Goal: Task Accomplishment & Management: Use online tool/utility

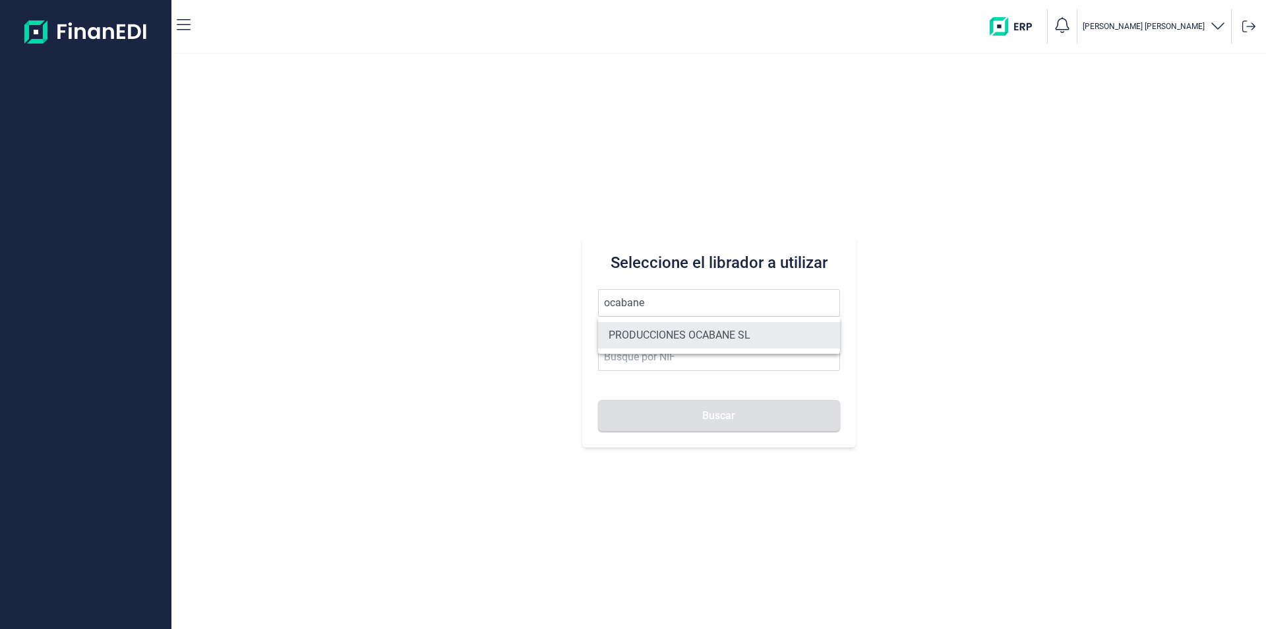
click at [656, 335] on li "PRODUCCIONES OCABANE SL" at bounding box center [719, 335] width 242 height 26
type input "PRODUCCIONES OCABANE SL"
type input "B06966238"
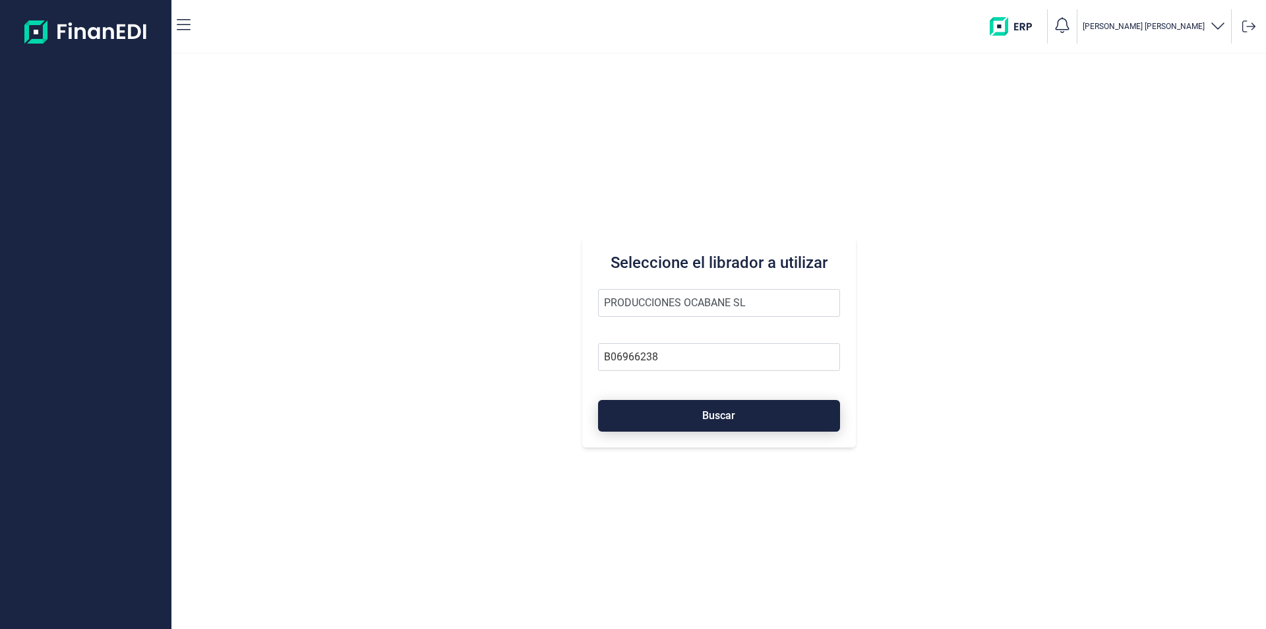
click at [689, 414] on button "Buscar" at bounding box center [719, 416] width 242 height 32
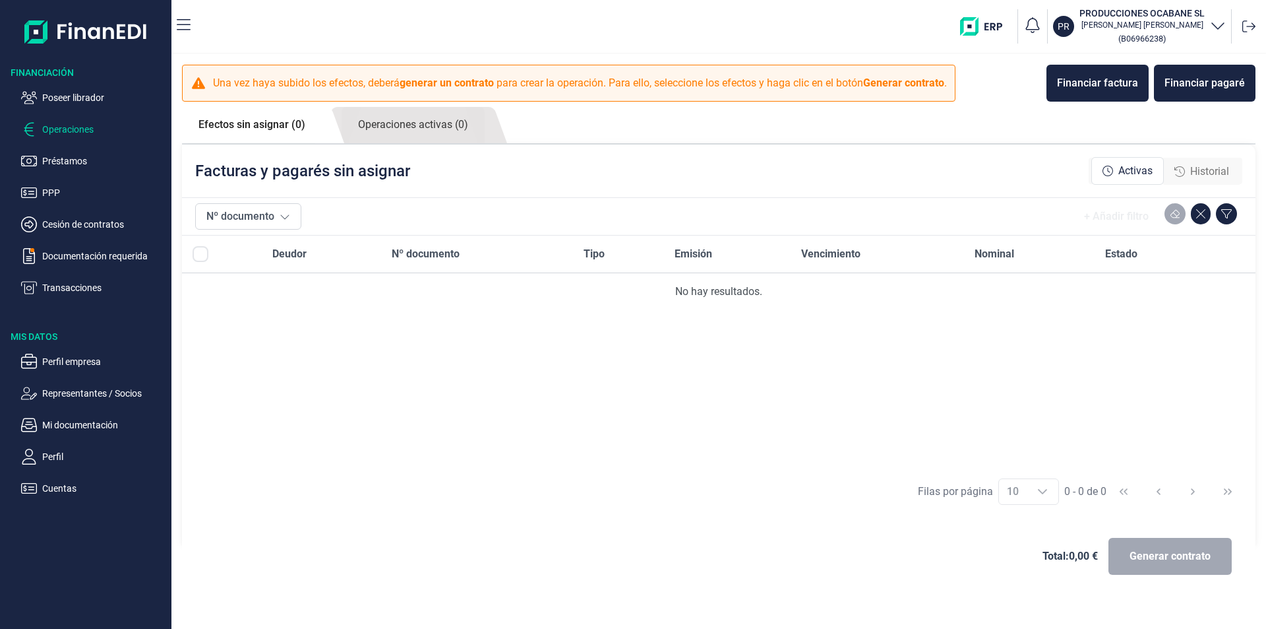
click at [1217, 175] on span "Historial" at bounding box center [1209, 172] width 39 height 16
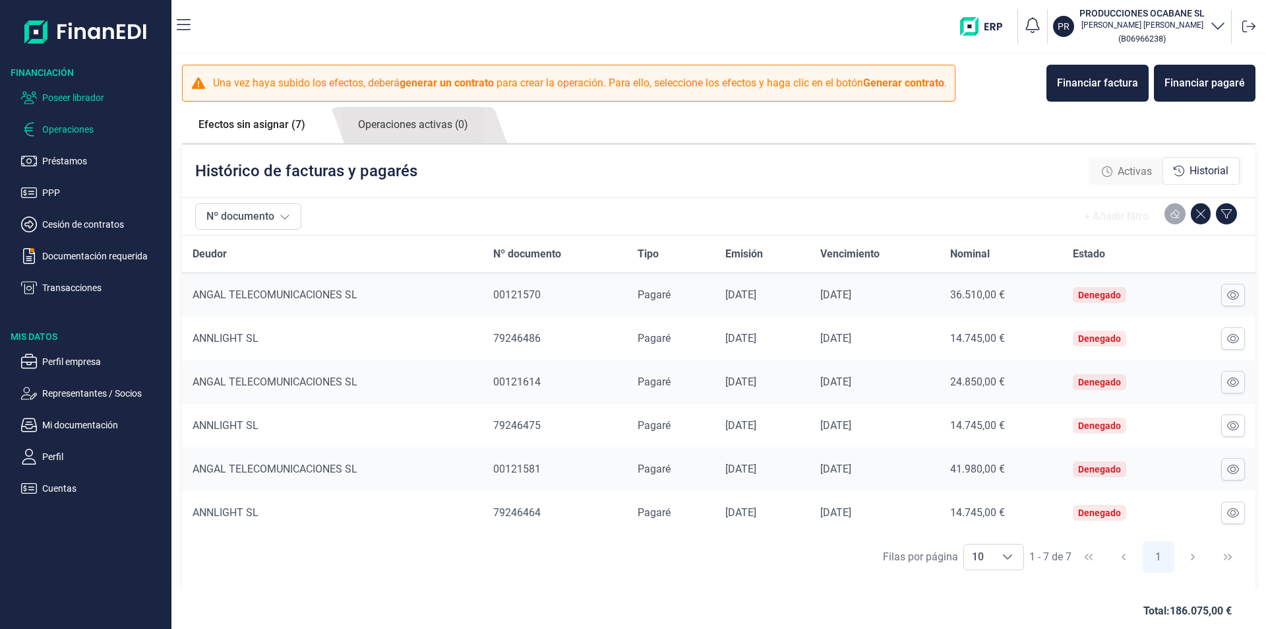
click at [88, 98] on p "Poseer librador" at bounding box center [104, 98] width 124 height 16
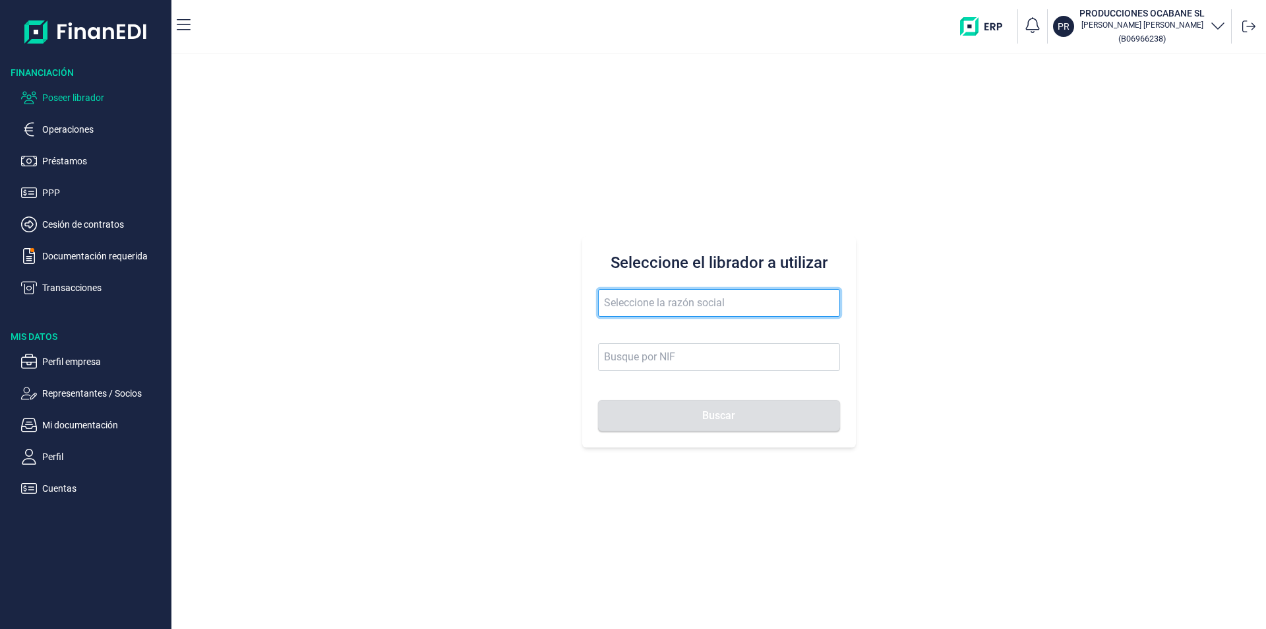
click at [608, 298] on input "text" at bounding box center [719, 303] width 242 height 28
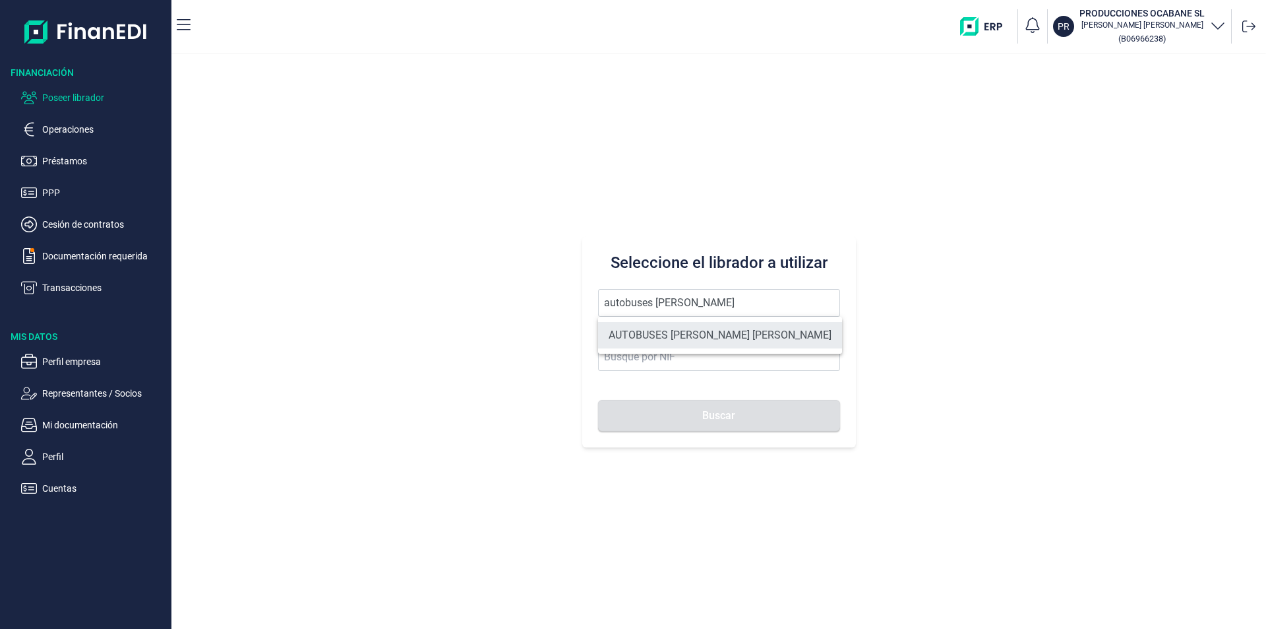
click at [729, 336] on li "AUTOBUSES [PERSON_NAME] [PERSON_NAME]" at bounding box center [720, 335] width 244 height 26
type input "AUTOBUSES [PERSON_NAME] [PERSON_NAME]"
type input "B99426520"
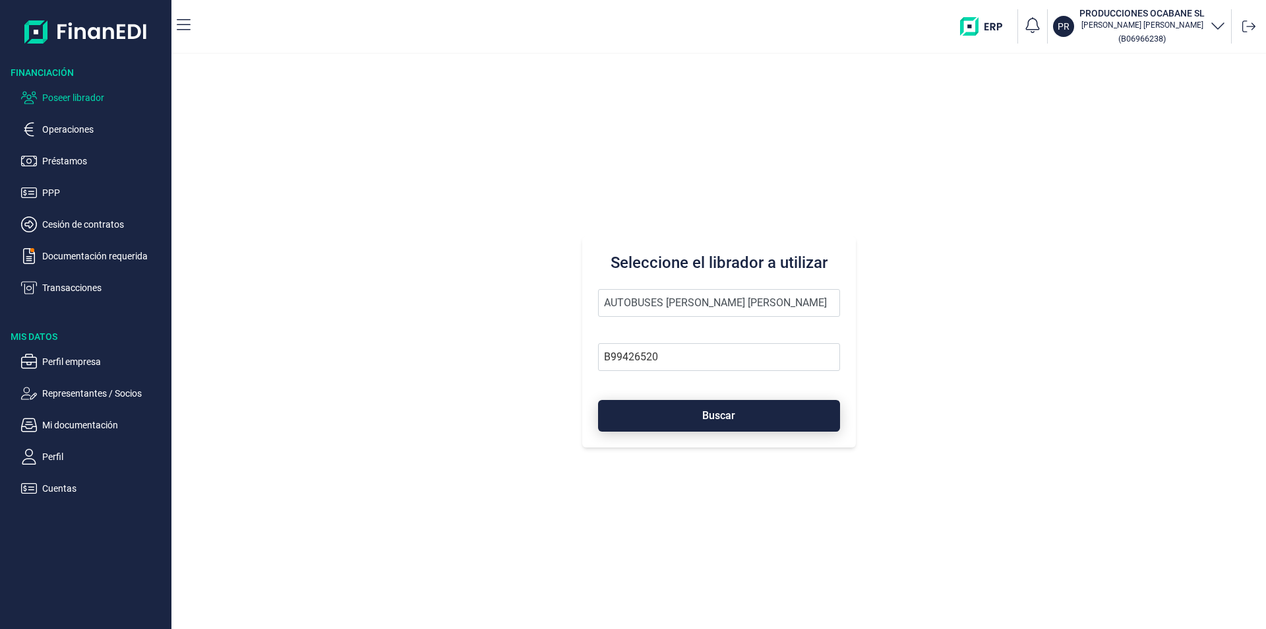
click at [716, 417] on span "Buscar" at bounding box center [718, 415] width 33 height 10
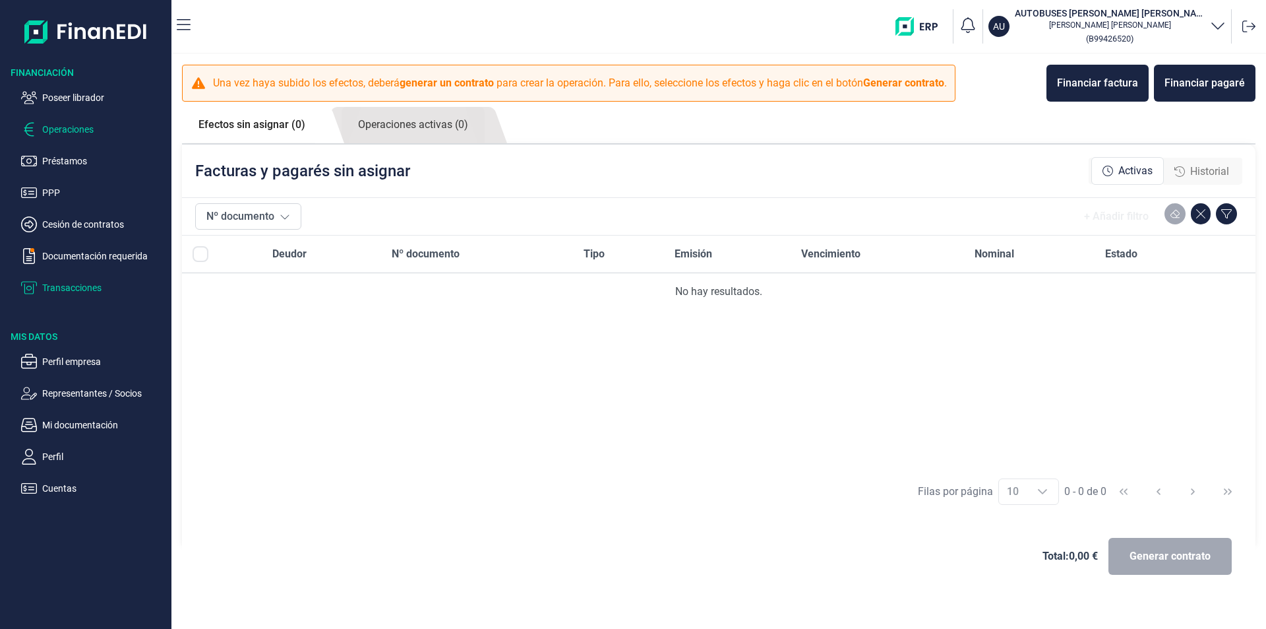
click at [89, 282] on p "Transacciones" at bounding box center [104, 288] width 124 height 16
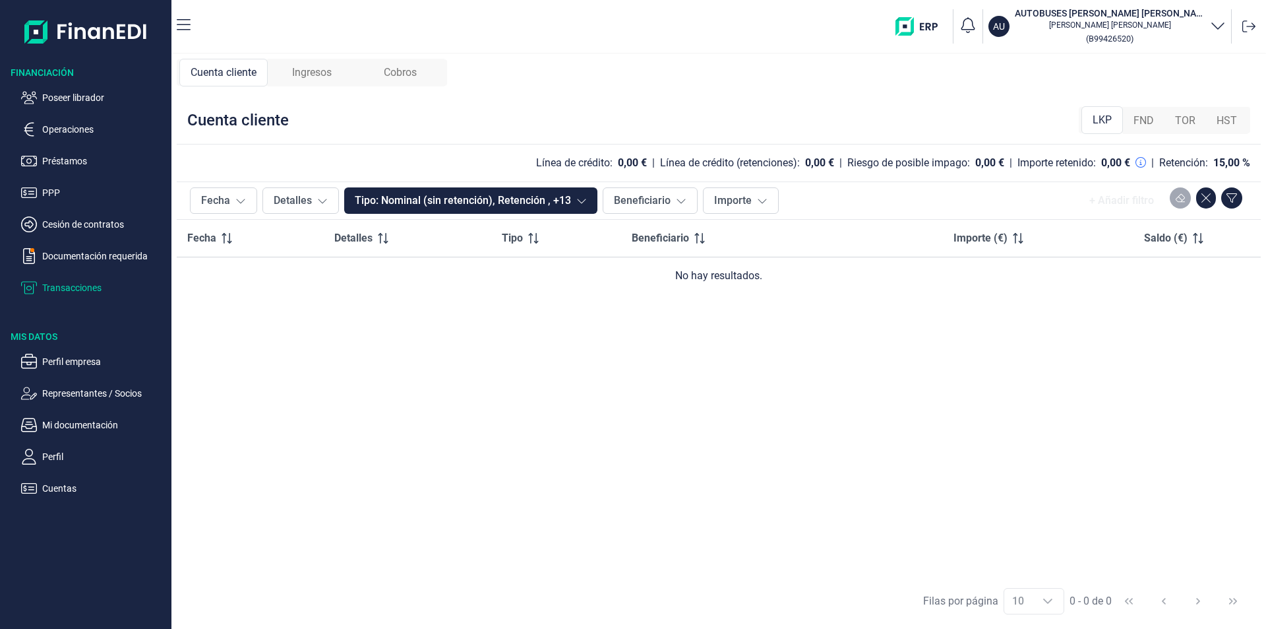
click at [1152, 120] on span "FND" at bounding box center [1144, 121] width 20 height 16
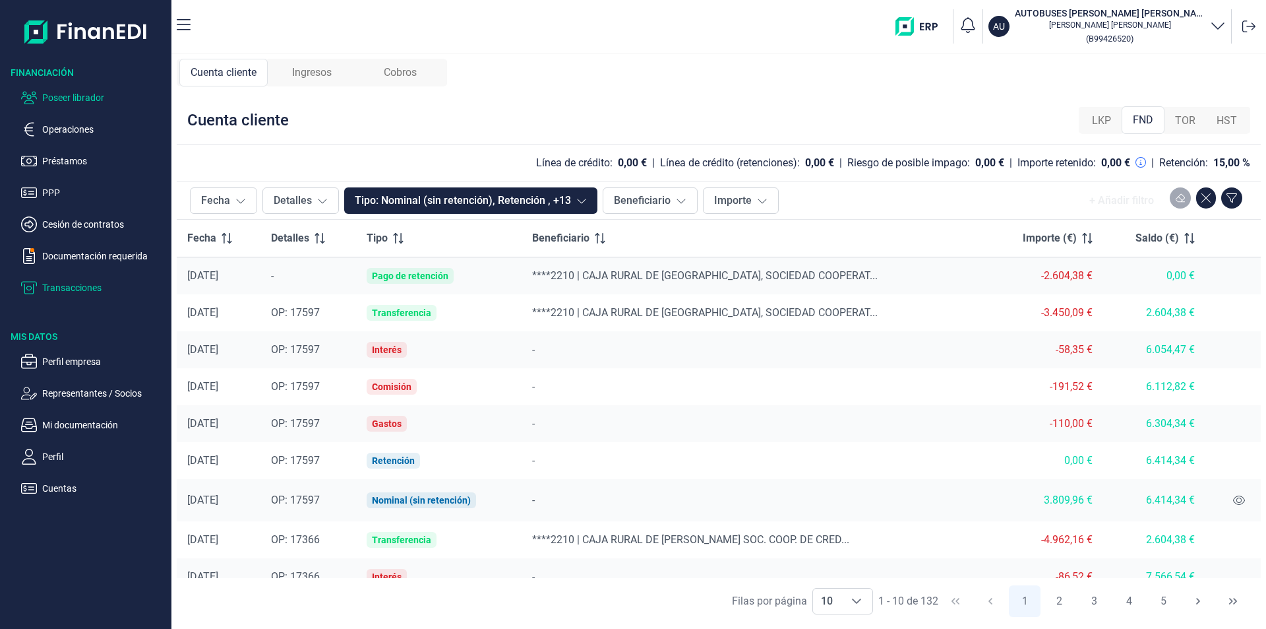
drag, startPoint x: 98, startPoint y: 96, endPoint x: 150, endPoint y: 135, distance: 65.0
click at [97, 96] on p "Poseer librador" at bounding box center [104, 98] width 124 height 16
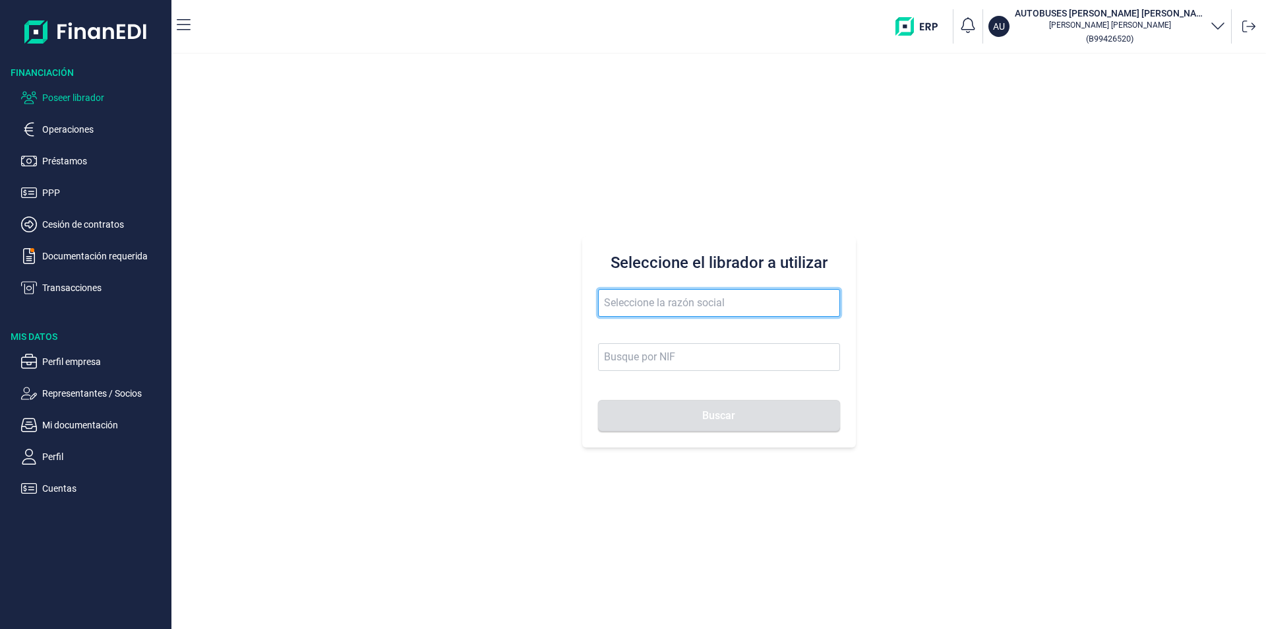
click at [616, 300] on input "text" at bounding box center [719, 303] width 242 height 28
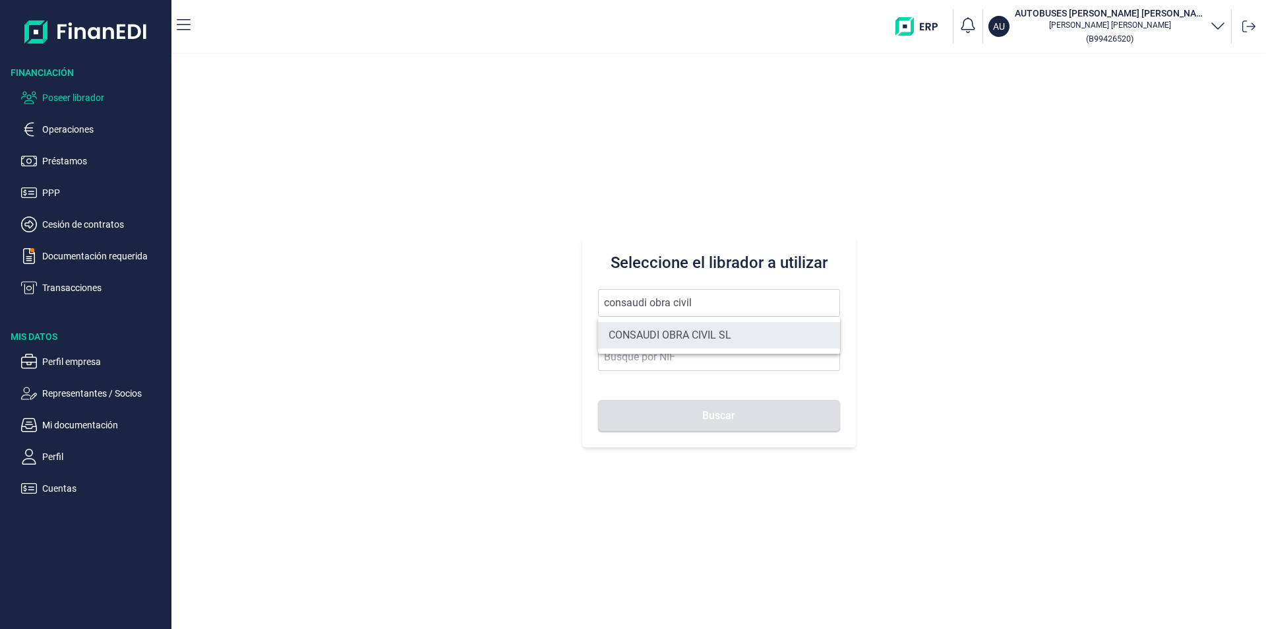
click at [689, 333] on li "CONSAUDI OBRA CIVIL SL" at bounding box center [719, 335] width 242 height 26
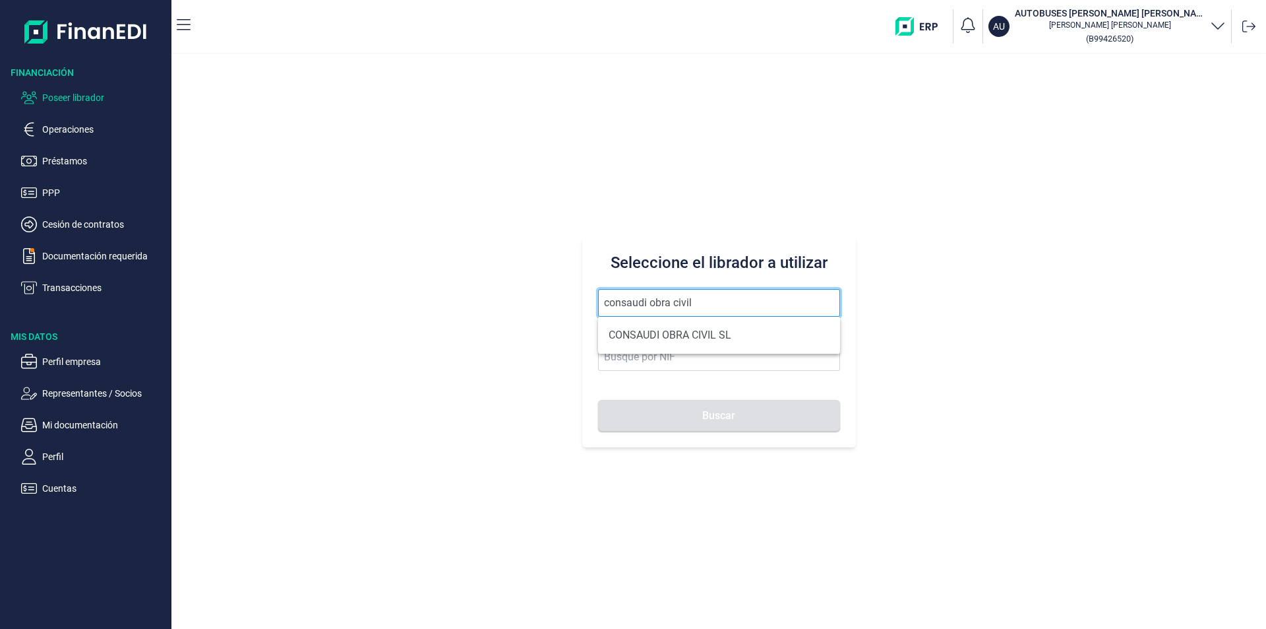
type input "CONSAUDI OBRA CIVIL SL"
type input "B95704722"
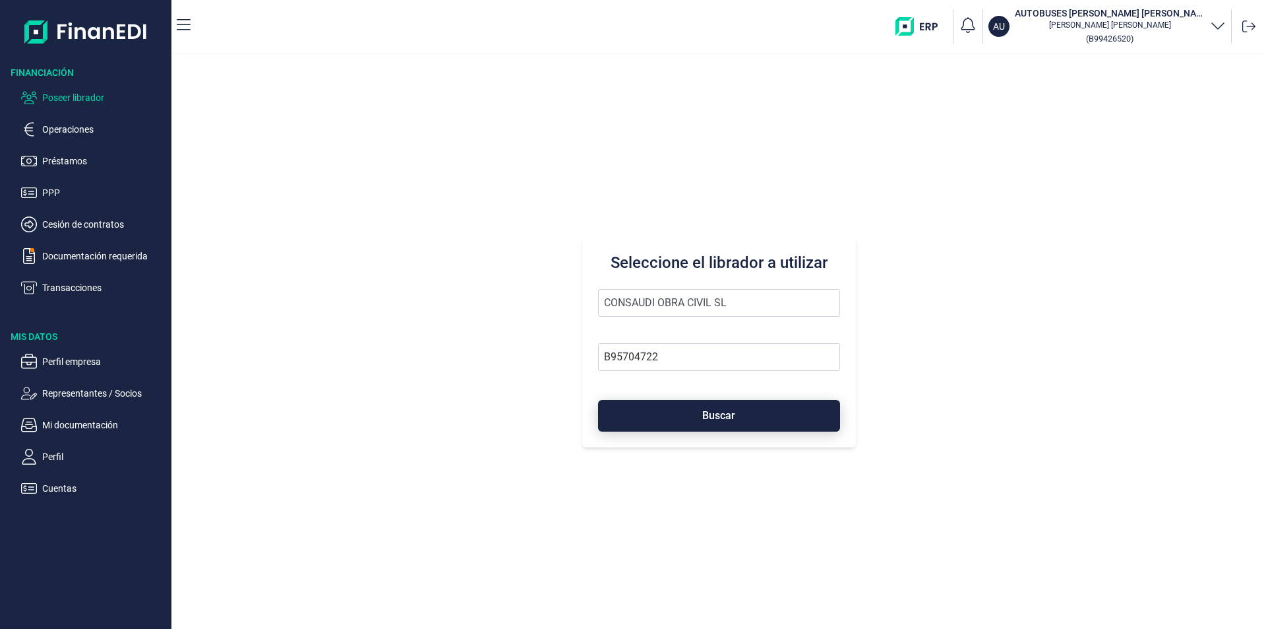
click at [702, 421] on button "Buscar" at bounding box center [719, 416] width 242 height 32
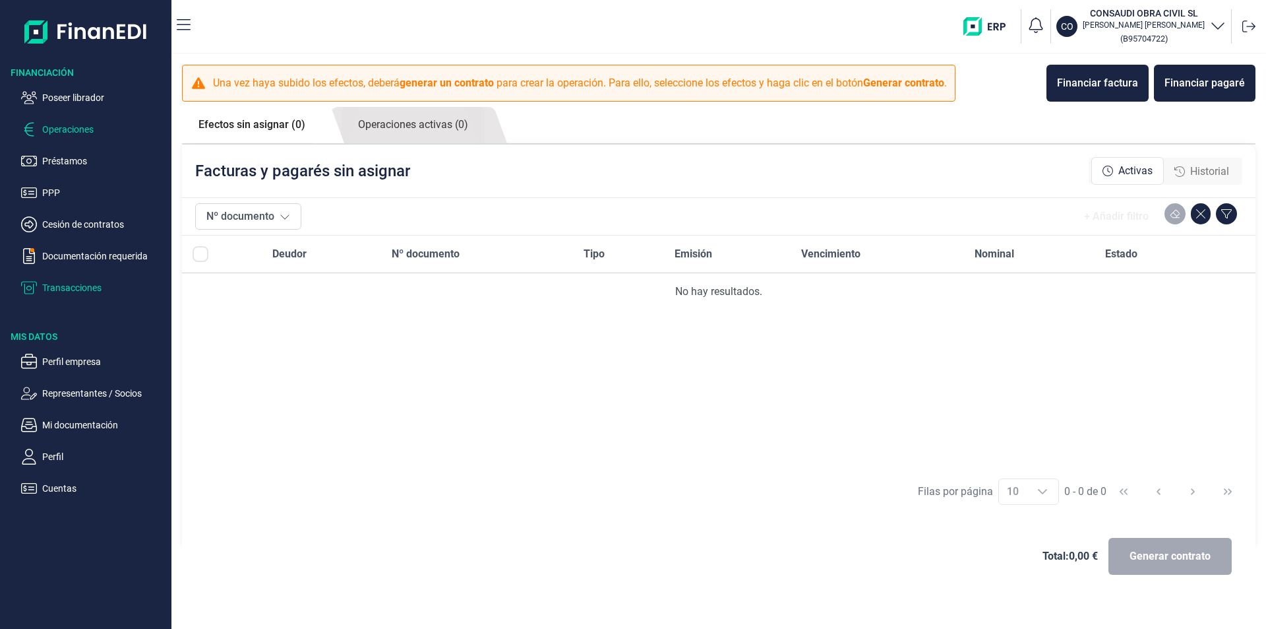
click at [70, 288] on p "Transacciones" at bounding box center [104, 288] width 124 height 16
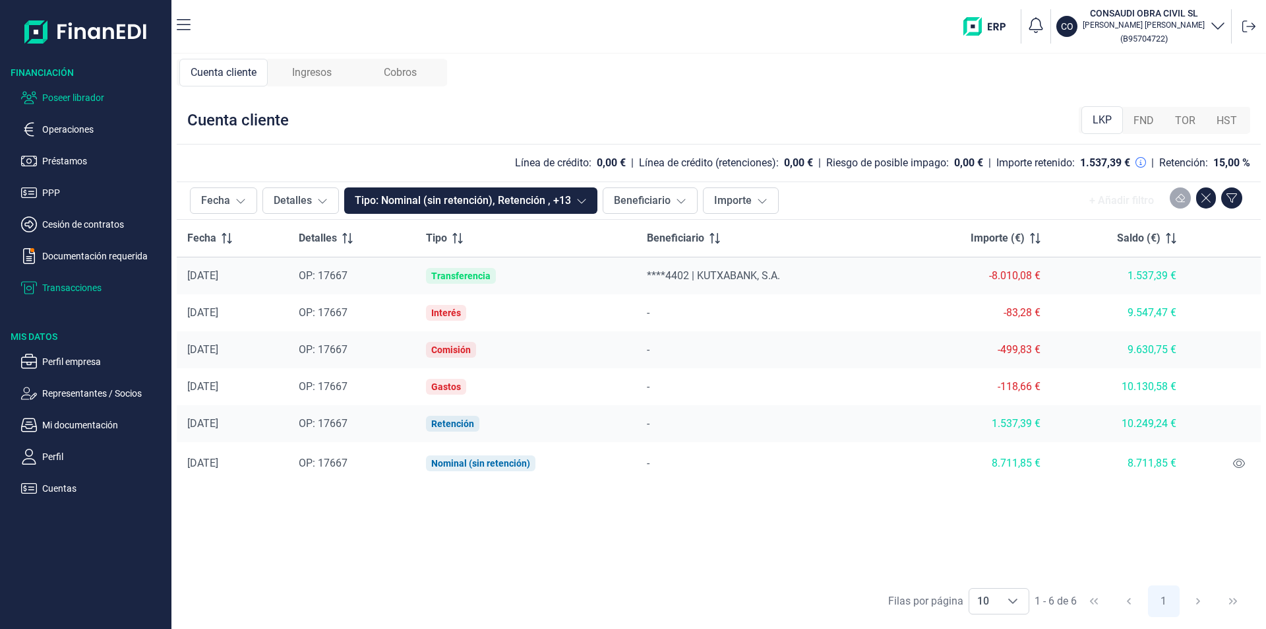
click at [88, 95] on p "Poseer librador" at bounding box center [104, 98] width 124 height 16
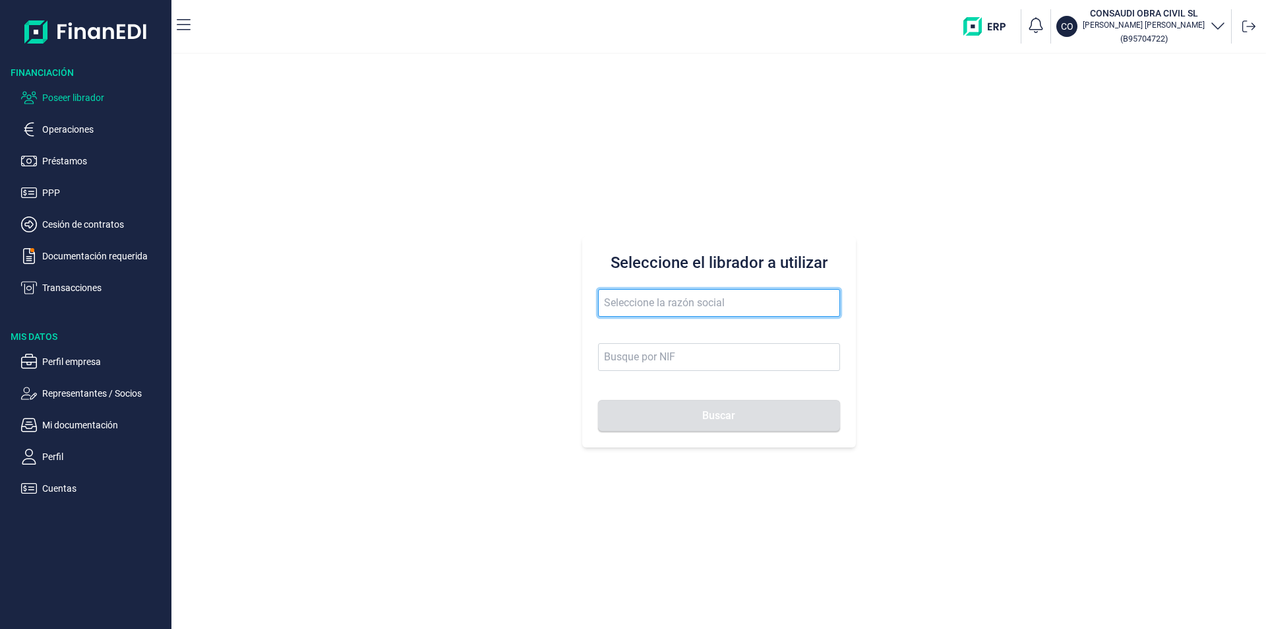
click at [646, 305] on input "text" at bounding box center [719, 303] width 242 height 28
drag, startPoint x: 710, startPoint y: 305, endPoint x: 638, endPoint y: 305, distance: 72.5
click at [638, 305] on input "ilproal iluminacion" at bounding box center [719, 303] width 242 height 28
click at [696, 303] on input "ilproal iluminacion" at bounding box center [719, 303] width 242 height 28
click at [598, 400] on button "Buscar" at bounding box center [719, 416] width 242 height 32
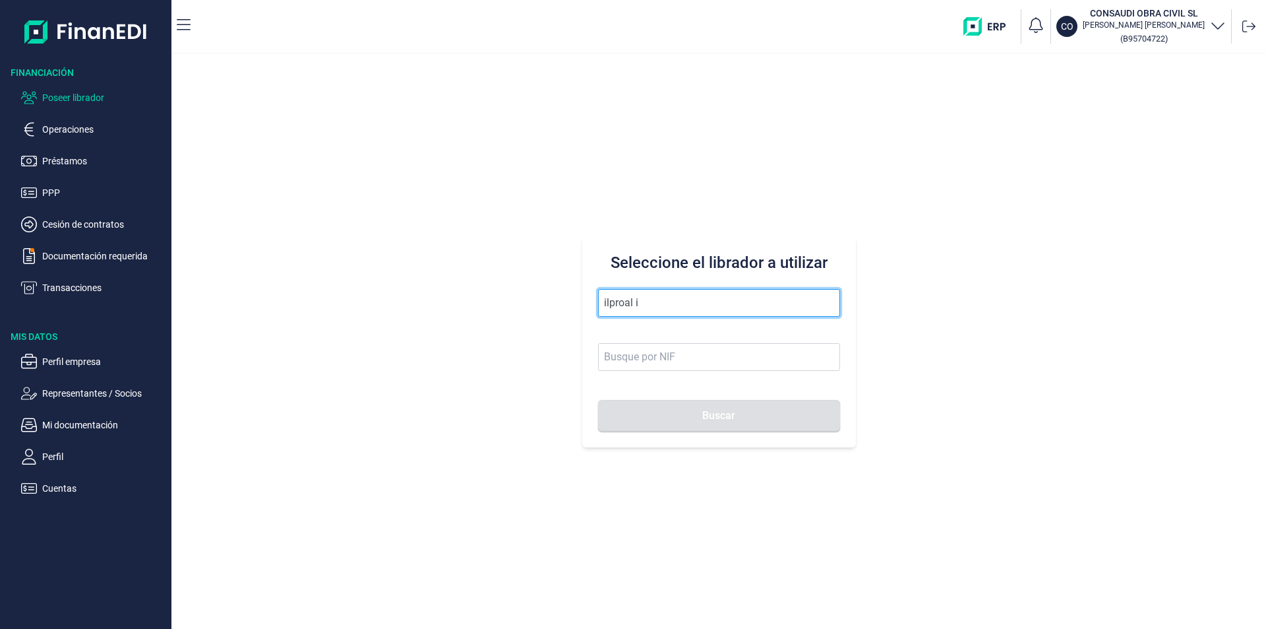
drag, startPoint x: 634, startPoint y: 301, endPoint x: 590, endPoint y: 302, distance: 44.9
click at [590, 302] on div "Seleccione el librador a utilizar ilproal i Buscar" at bounding box center [719, 341] width 274 height 211
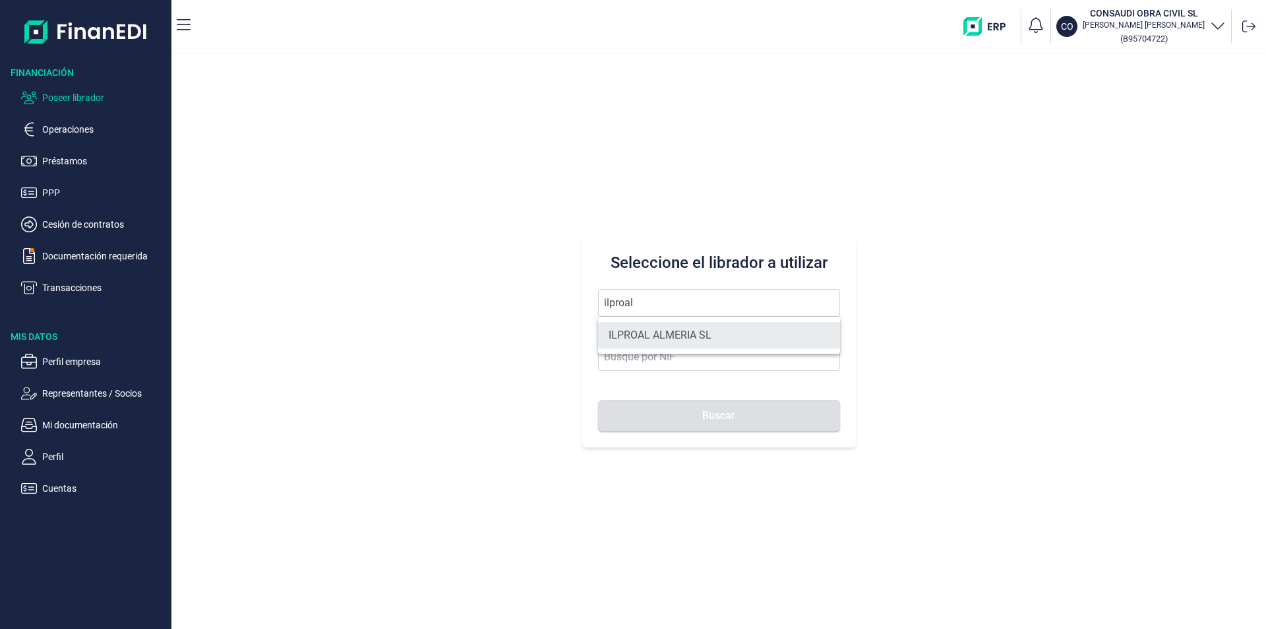
click at [658, 334] on li "ILPROAL ALMERIA SL" at bounding box center [719, 335] width 242 height 26
type input "ILPROAL ALMERIA SL"
type input "B04659744"
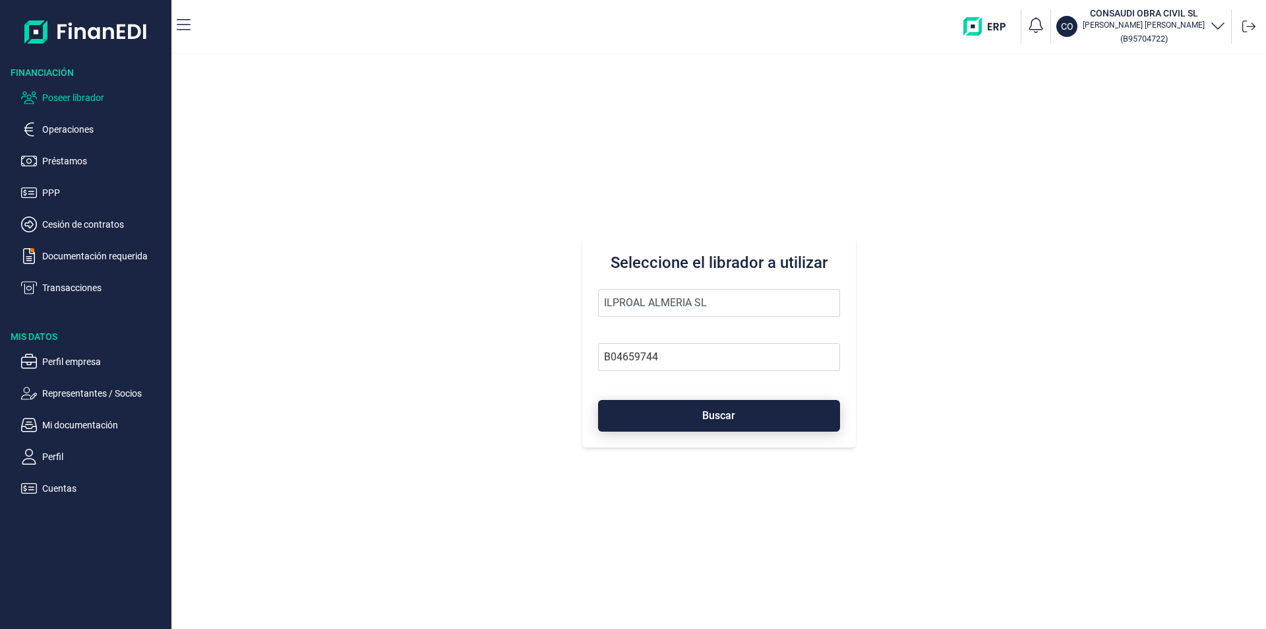
click at [675, 408] on button "Buscar" at bounding box center [719, 416] width 242 height 32
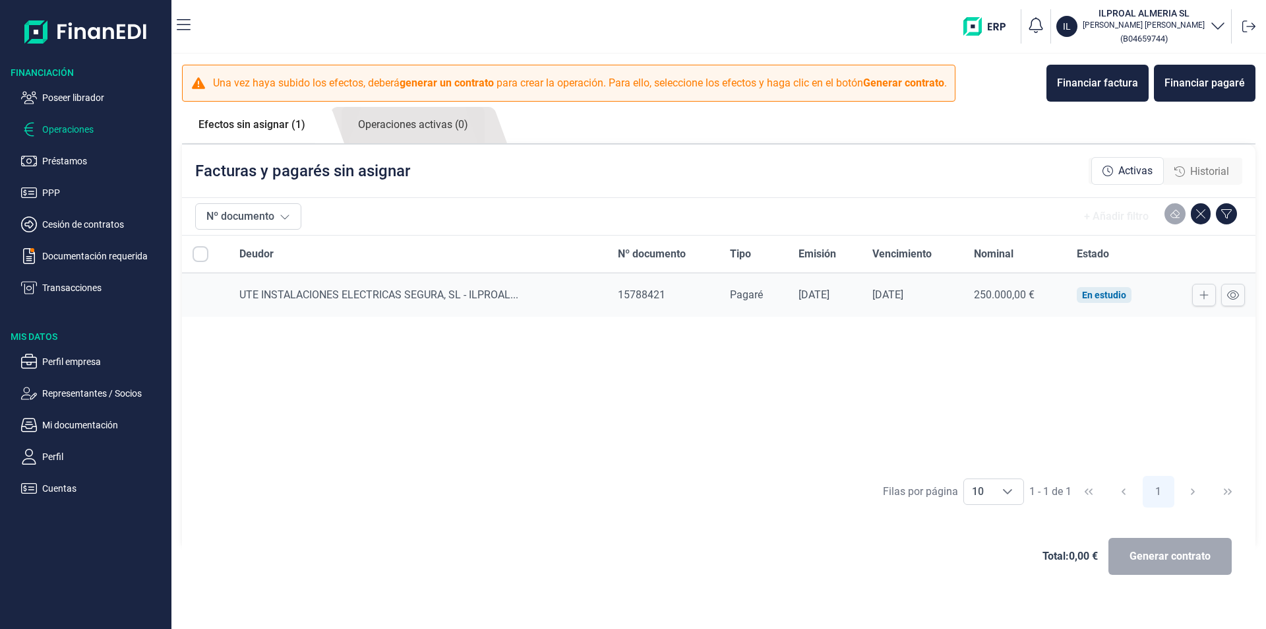
drag, startPoint x: 196, startPoint y: 255, endPoint x: 212, endPoint y: 297, distance: 45.3
click at [196, 257] on input "All items unselected" at bounding box center [201, 254] width 16 height 16
checkbox input "false"
click at [1237, 293] on icon at bounding box center [1233, 295] width 12 height 11
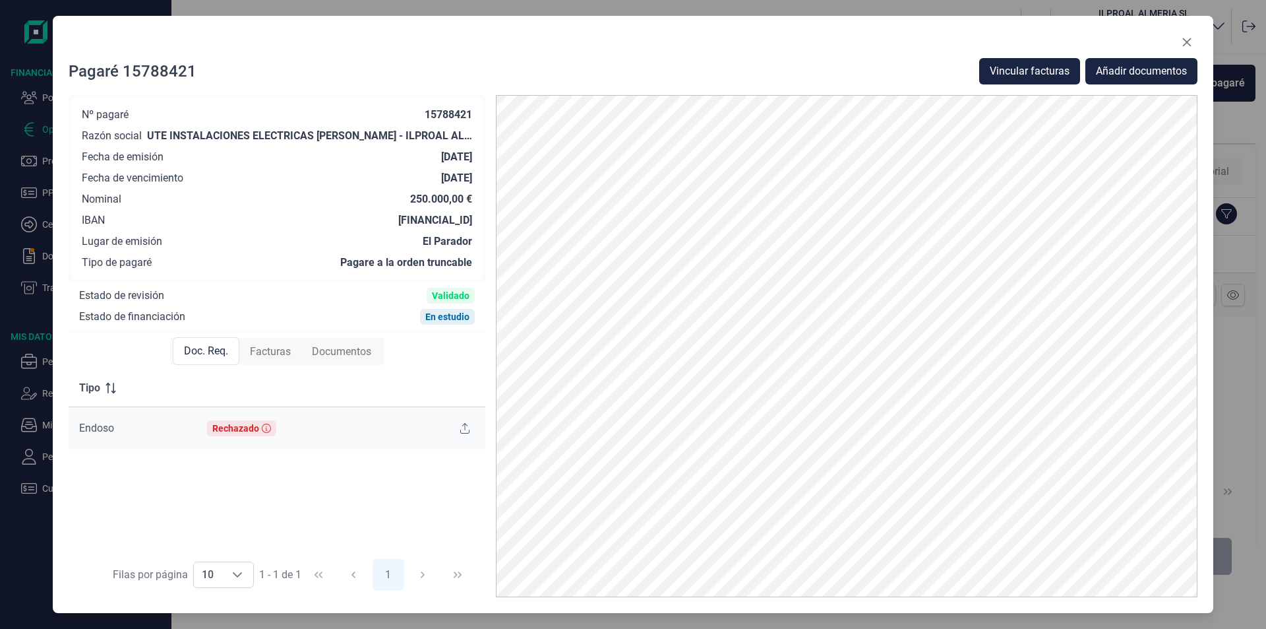
click at [272, 352] on span "Facturas" at bounding box center [270, 352] width 41 height 16
click at [216, 354] on span "Doc. Req." at bounding box center [205, 352] width 44 height 16
click at [1186, 38] on icon "Close" at bounding box center [1187, 42] width 11 height 11
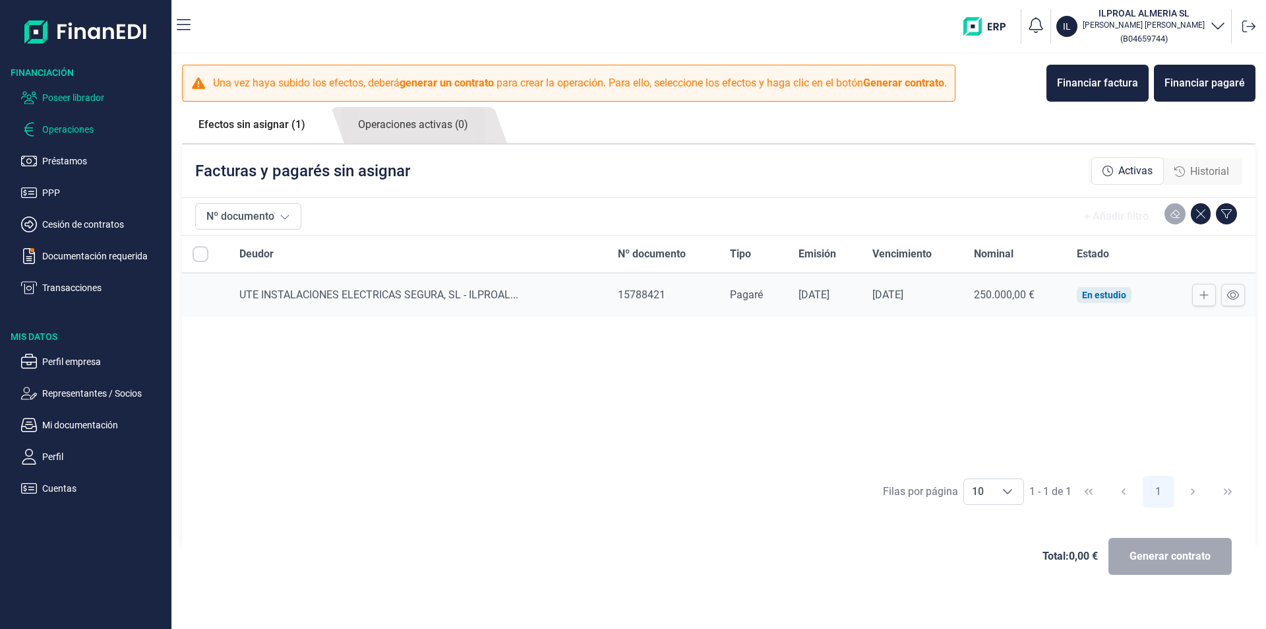
click at [97, 98] on p "Poseer librador" at bounding box center [104, 98] width 124 height 16
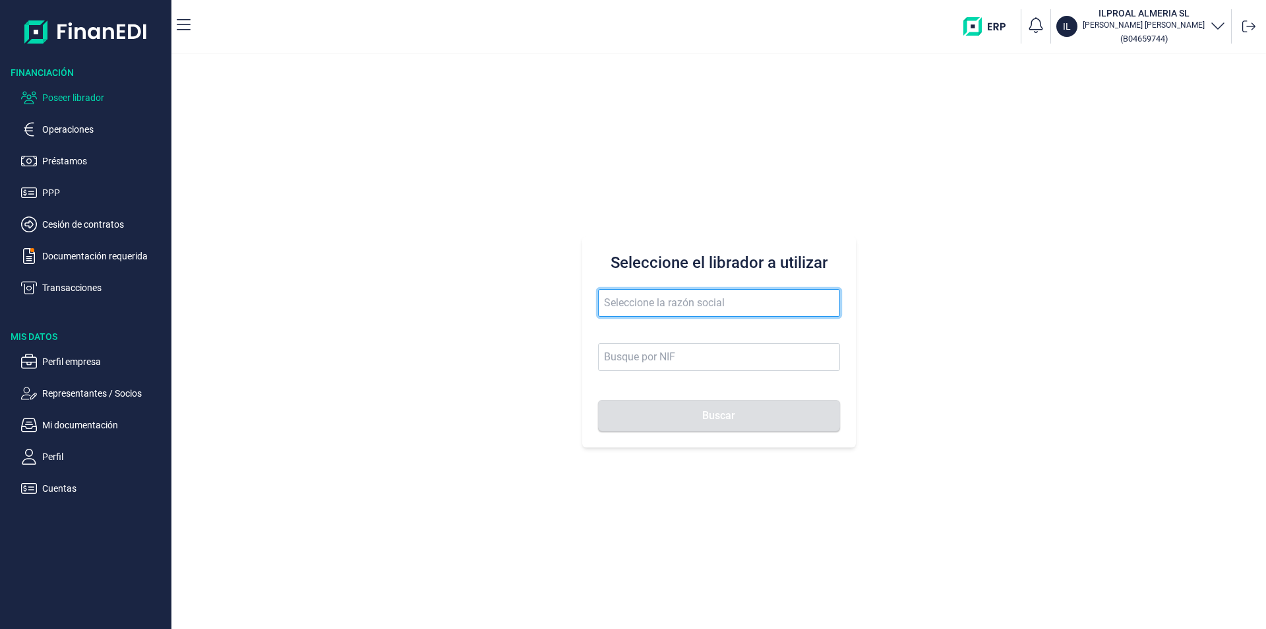
click at [636, 302] on input "text" at bounding box center [719, 303] width 242 height 28
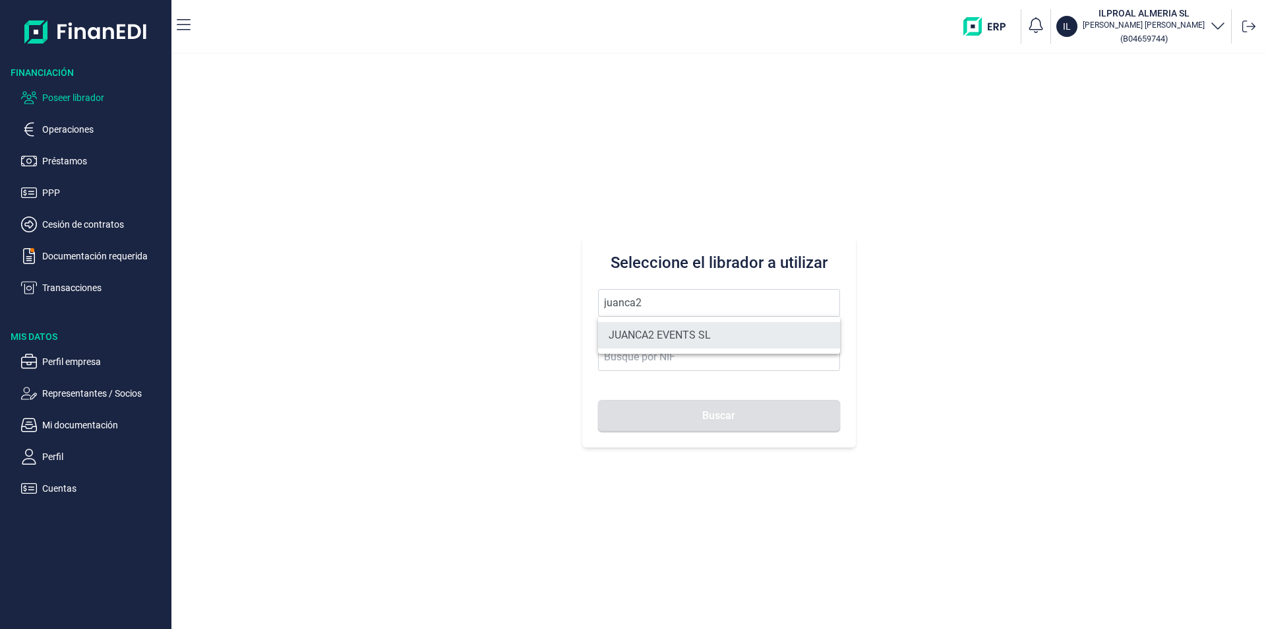
click at [692, 330] on li "JUANCA2 EVENTS SL" at bounding box center [719, 335] width 242 height 26
type input "JUANCA2 EVENTS SL"
type input "B90421199"
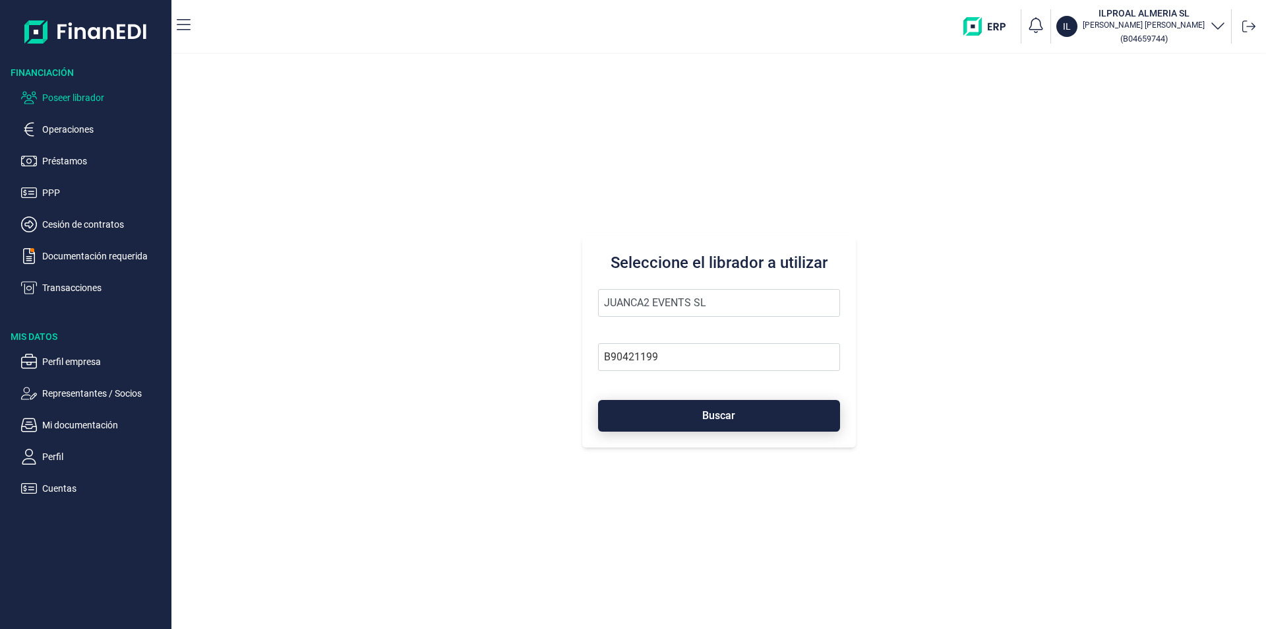
click at [713, 413] on span "Buscar" at bounding box center [718, 415] width 33 height 10
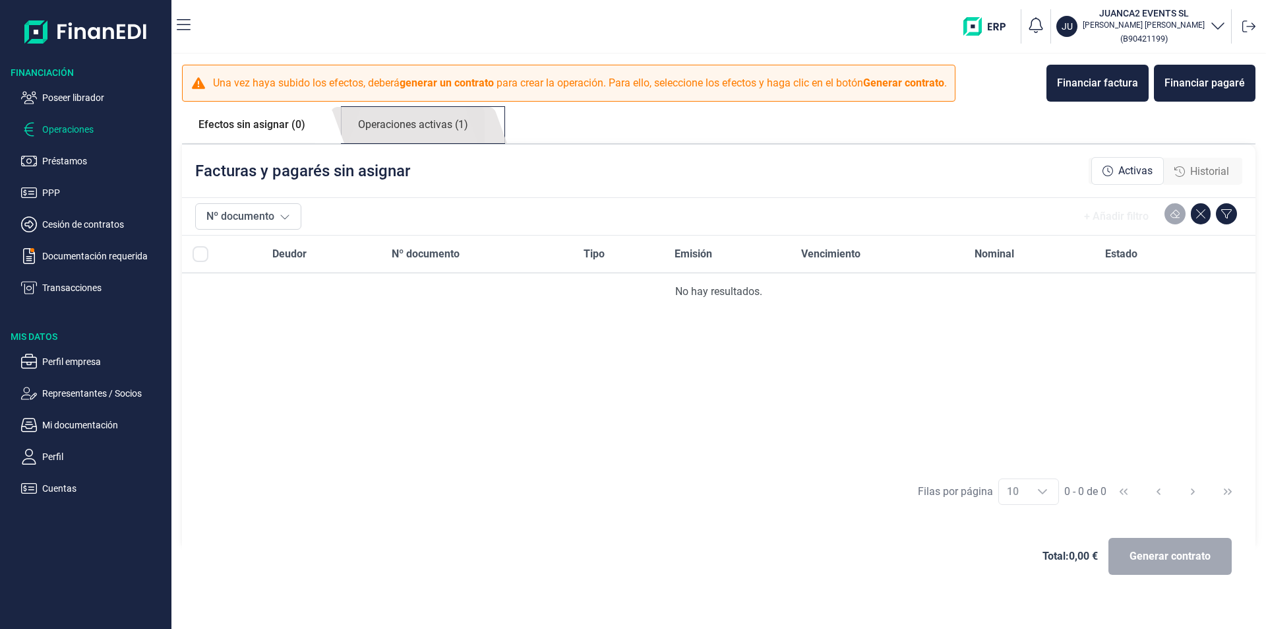
click at [385, 118] on link "Operaciones activas (1)" at bounding box center [413, 125] width 143 height 36
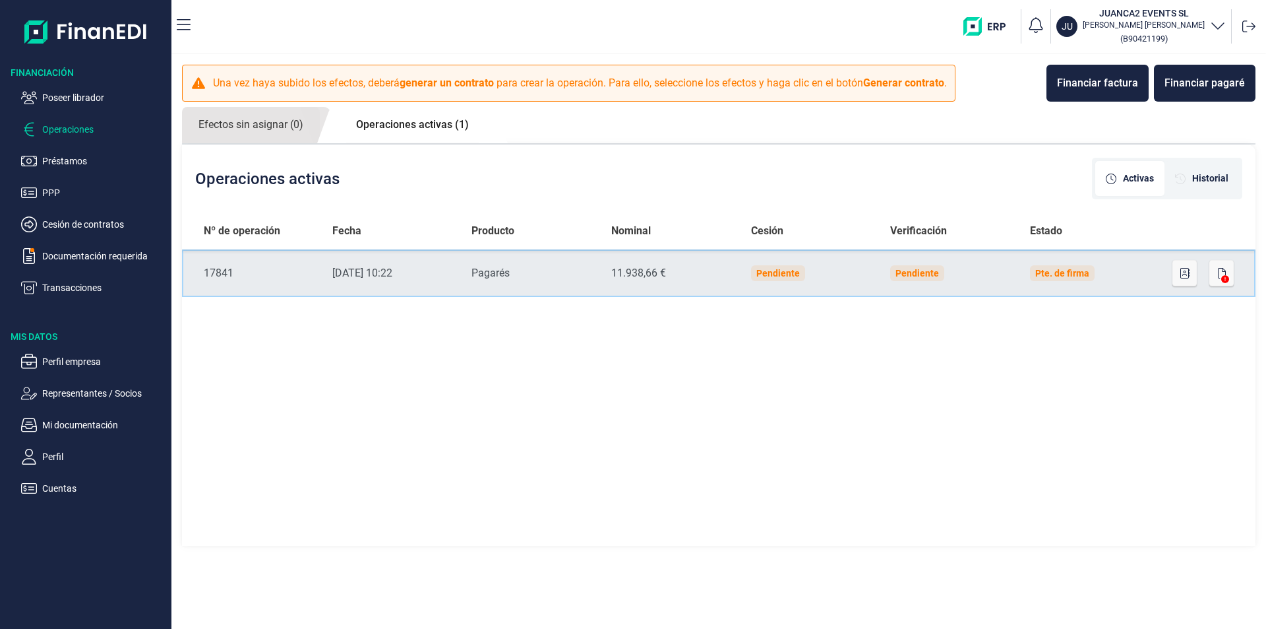
click at [1121, 269] on td "Pte. de firma" at bounding box center [1090, 272] width 140 height 47
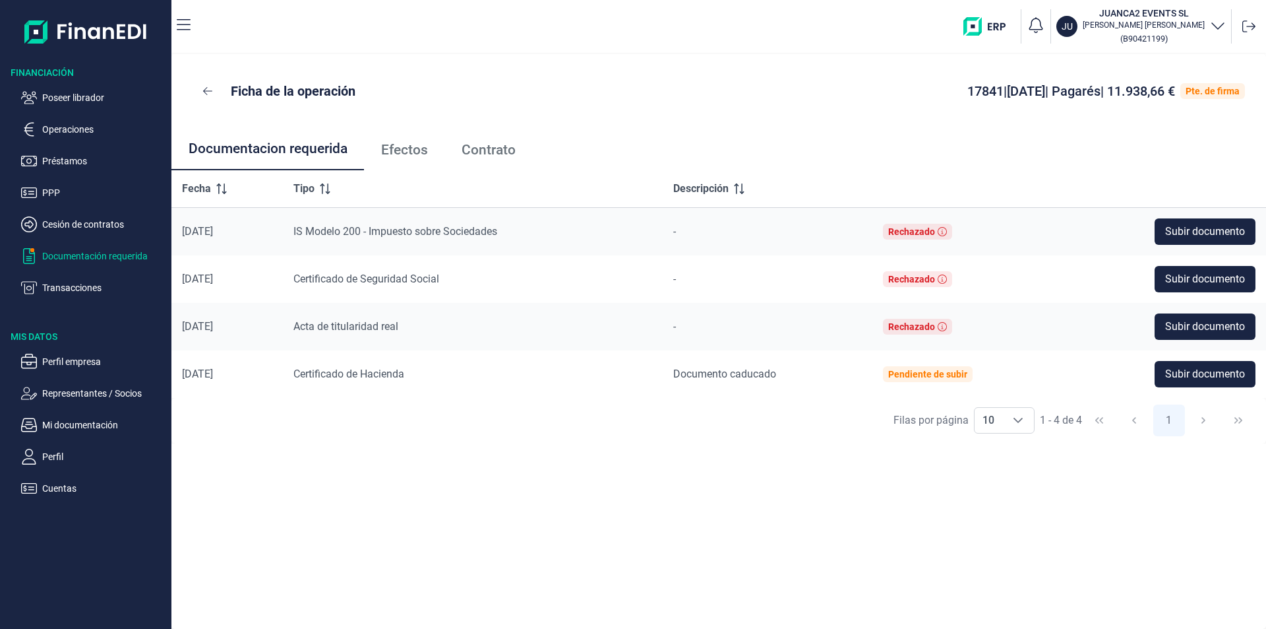
click at [111, 253] on p "Documentación requerida" at bounding box center [104, 256] width 124 height 16
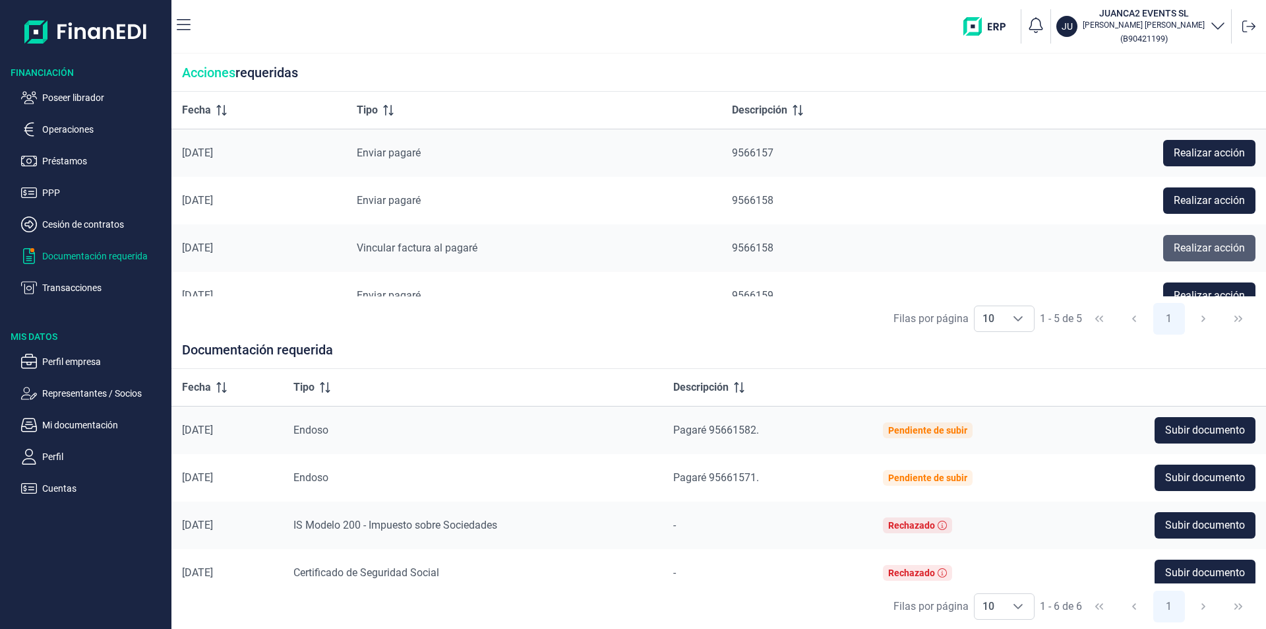
click at [1204, 245] on span "Realizar acción" at bounding box center [1209, 248] width 71 height 16
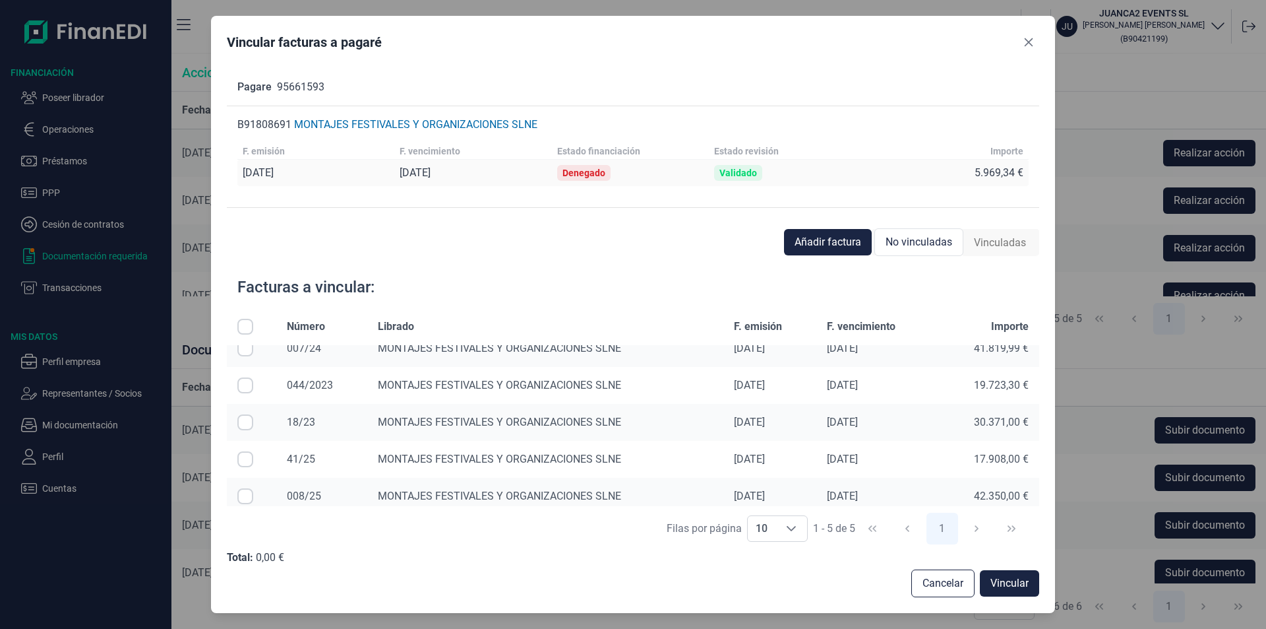
scroll to position [24, 0]
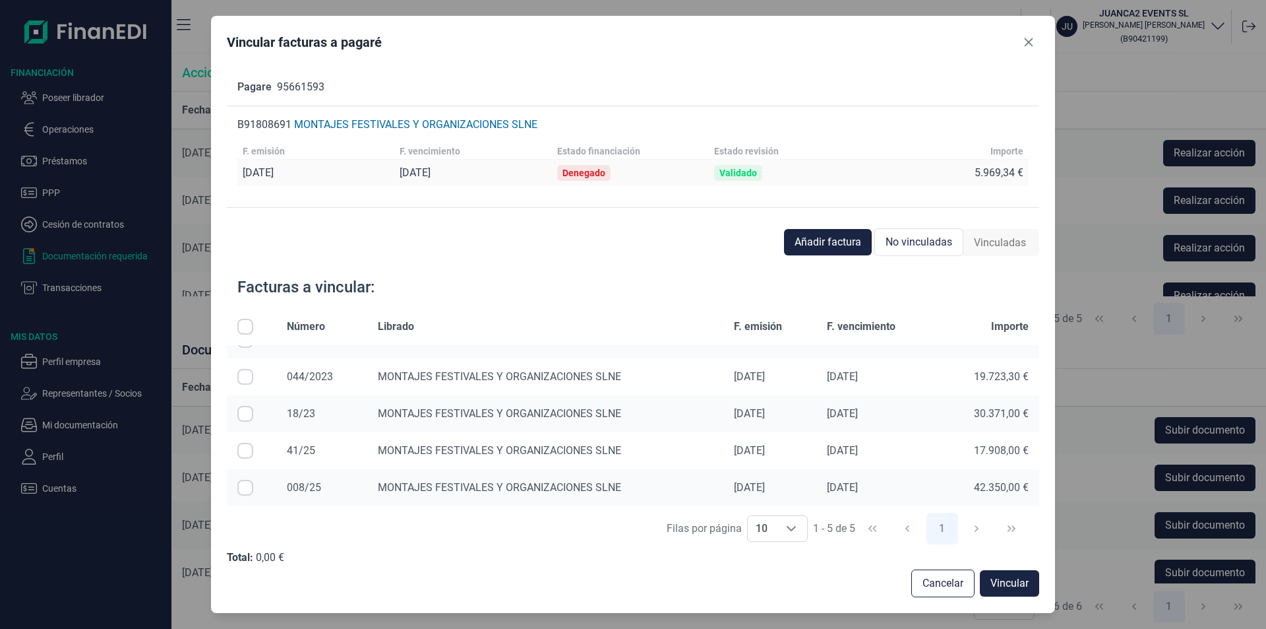
click at [246, 452] on input "Row Selected null" at bounding box center [245, 451] width 16 height 16
checkbox input "true"
click at [1018, 587] on span "Vincular" at bounding box center [1010, 583] width 38 height 16
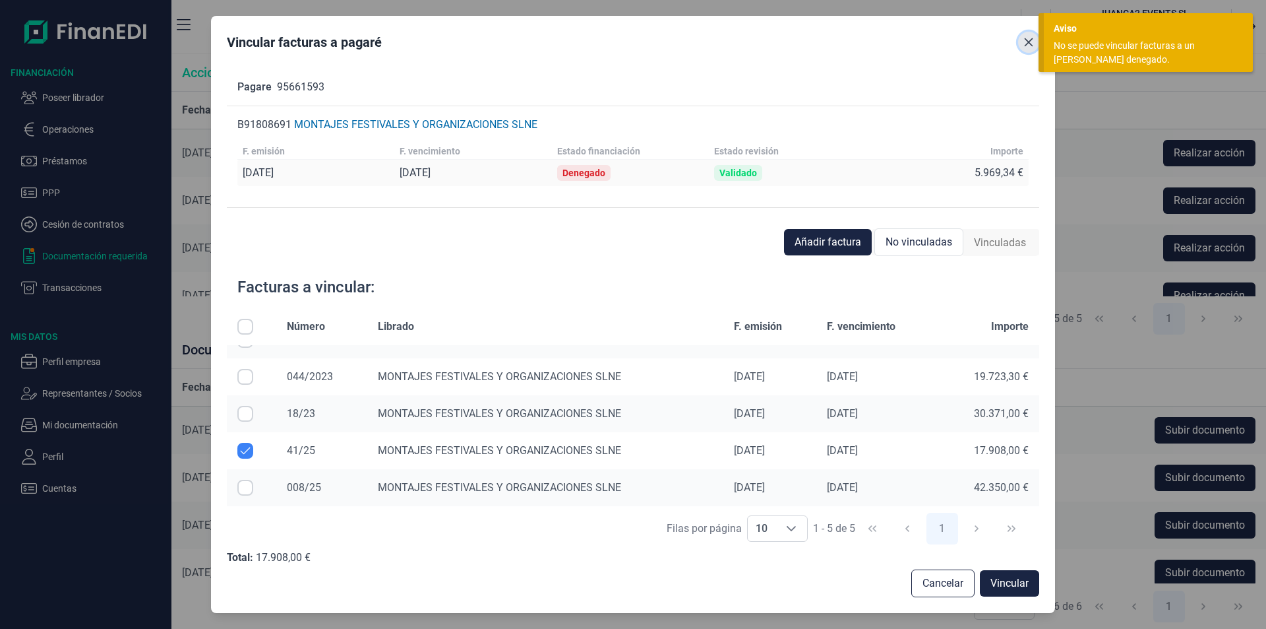
click at [1031, 44] on icon "Close" at bounding box center [1029, 42] width 9 height 9
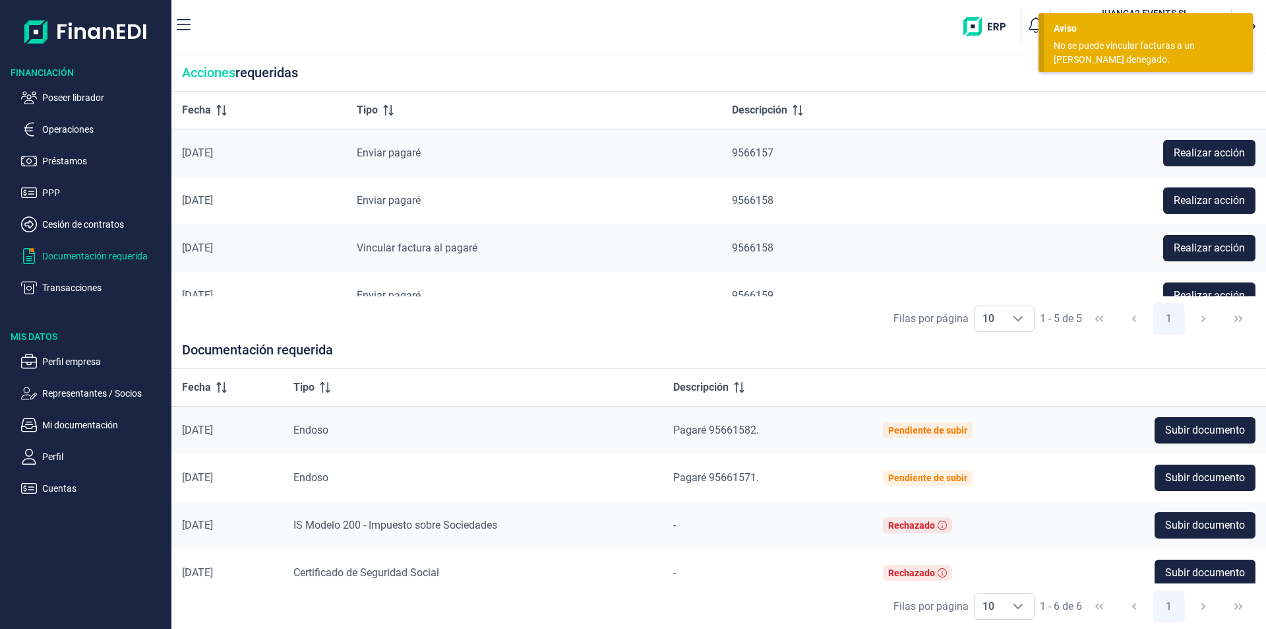
scroll to position [71, 0]
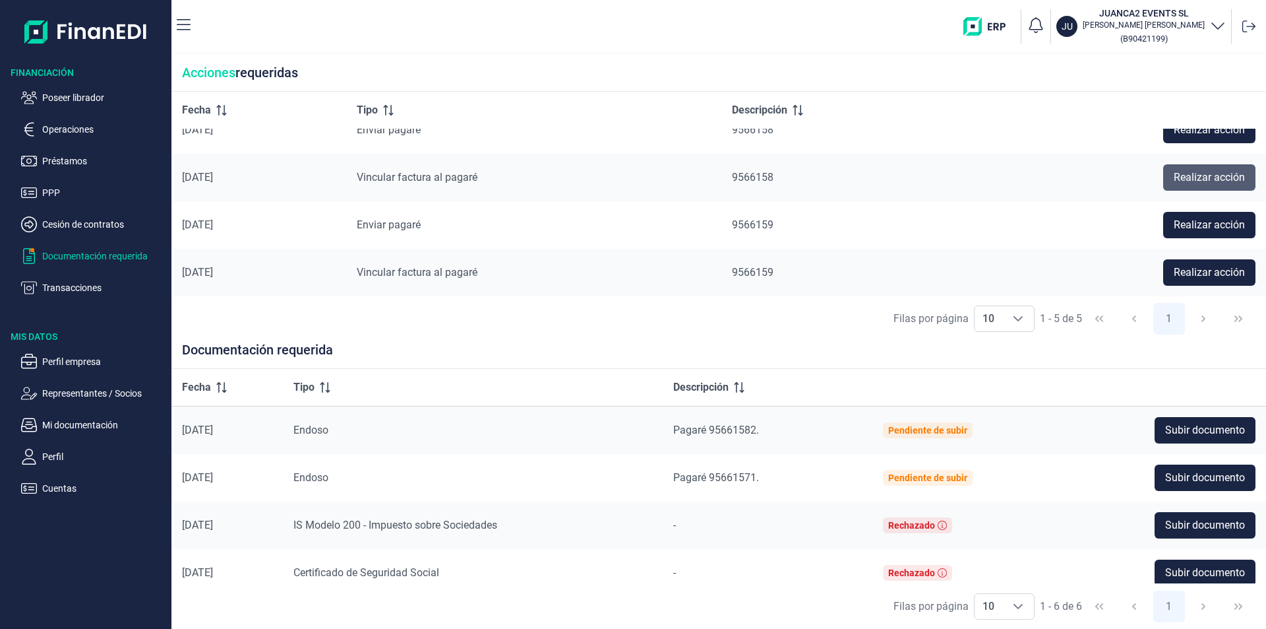
click at [1181, 181] on span "Realizar acción" at bounding box center [1209, 177] width 71 height 16
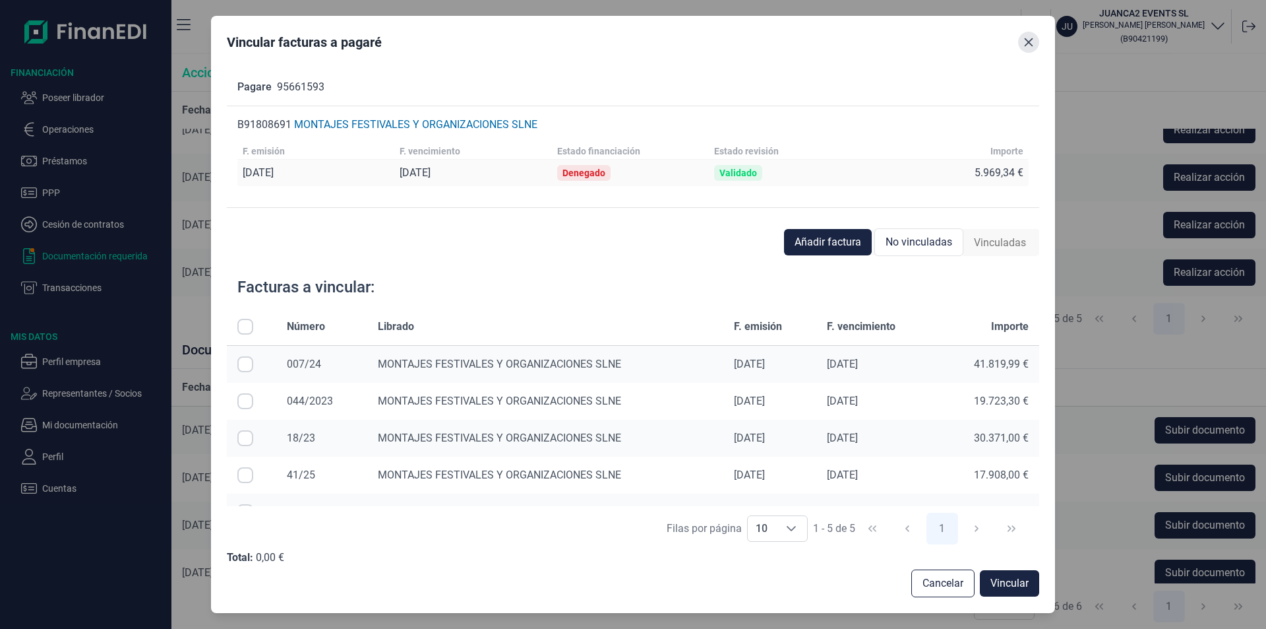
click at [1029, 41] on icon "Close" at bounding box center [1029, 42] width 11 height 11
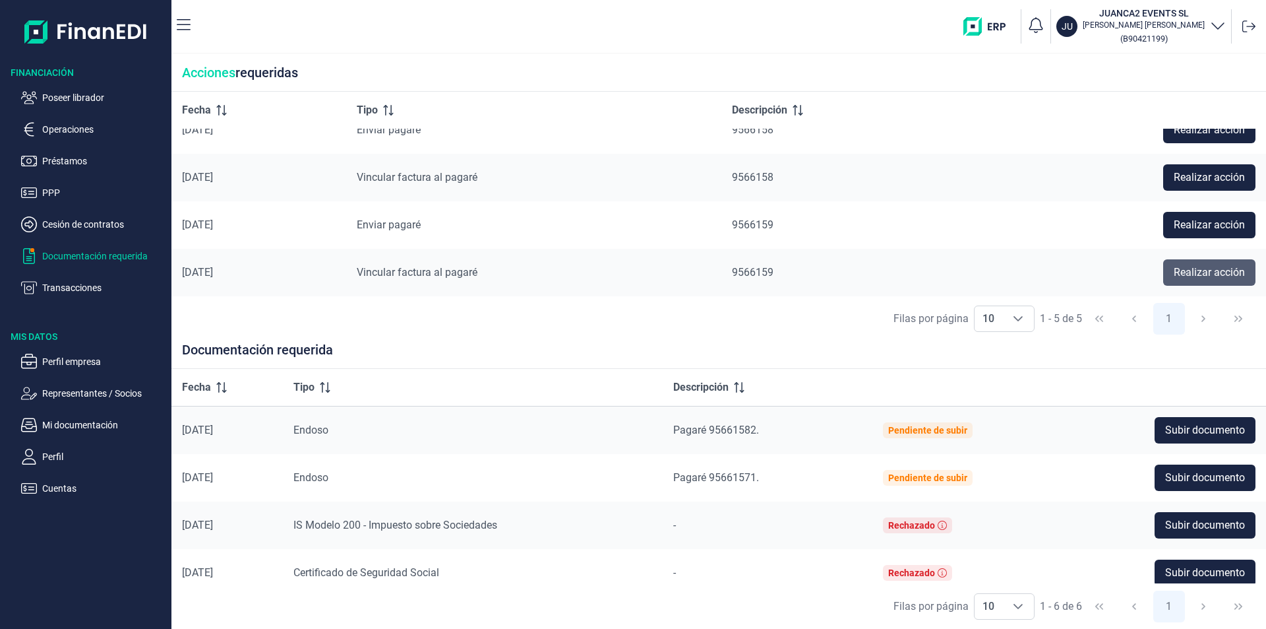
click at [1204, 276] on span "Realizar acción" at bounding box center [1209, 272] width 71 height 16
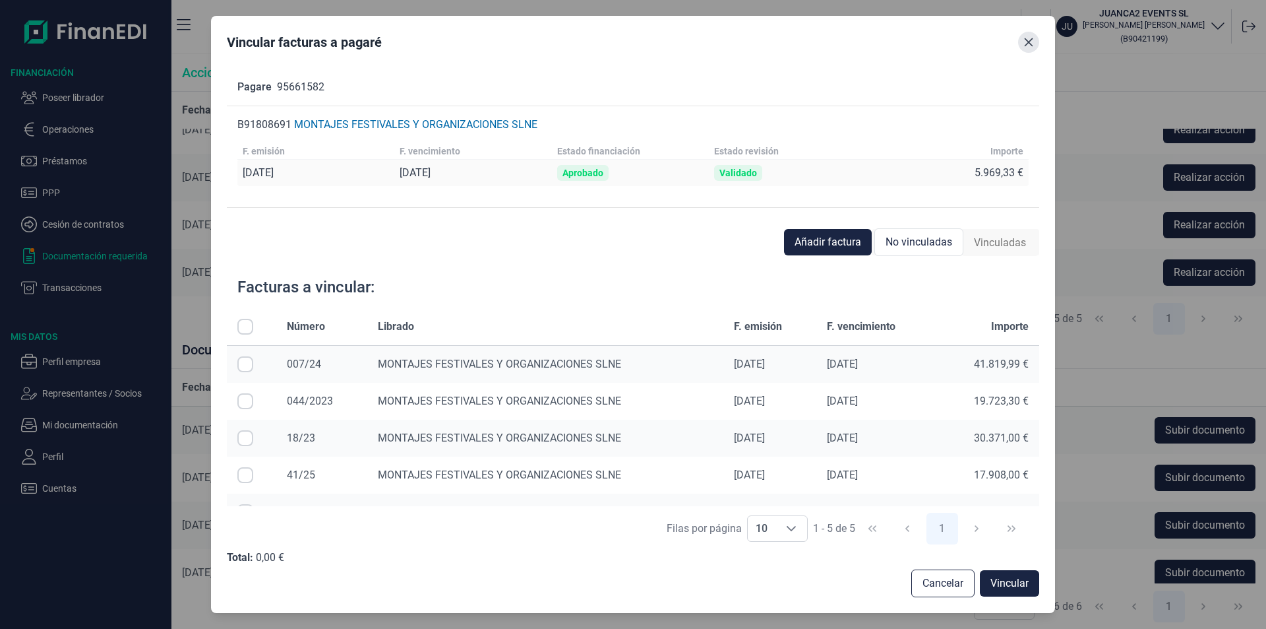
click at [1026, 42] on icon "Close" at bounding box center [1029, 42] width 11 height 11
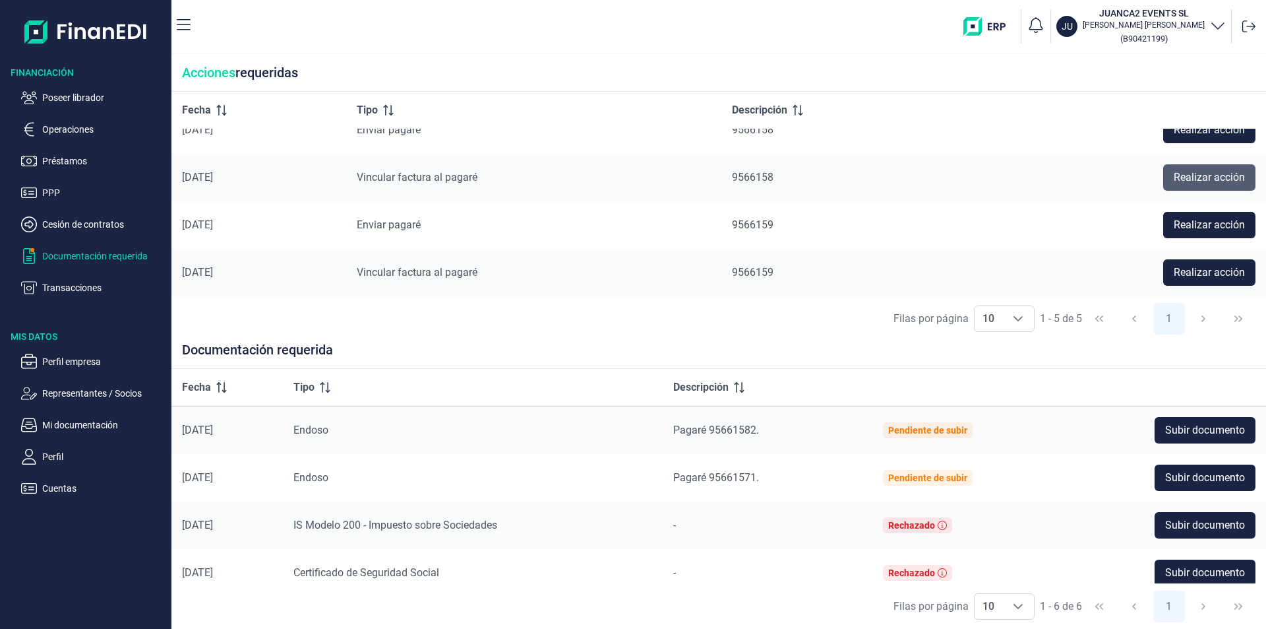
click at [1202, 181] on span "Realizar acción" at bounding box center [1209, 177] width 71 height 16
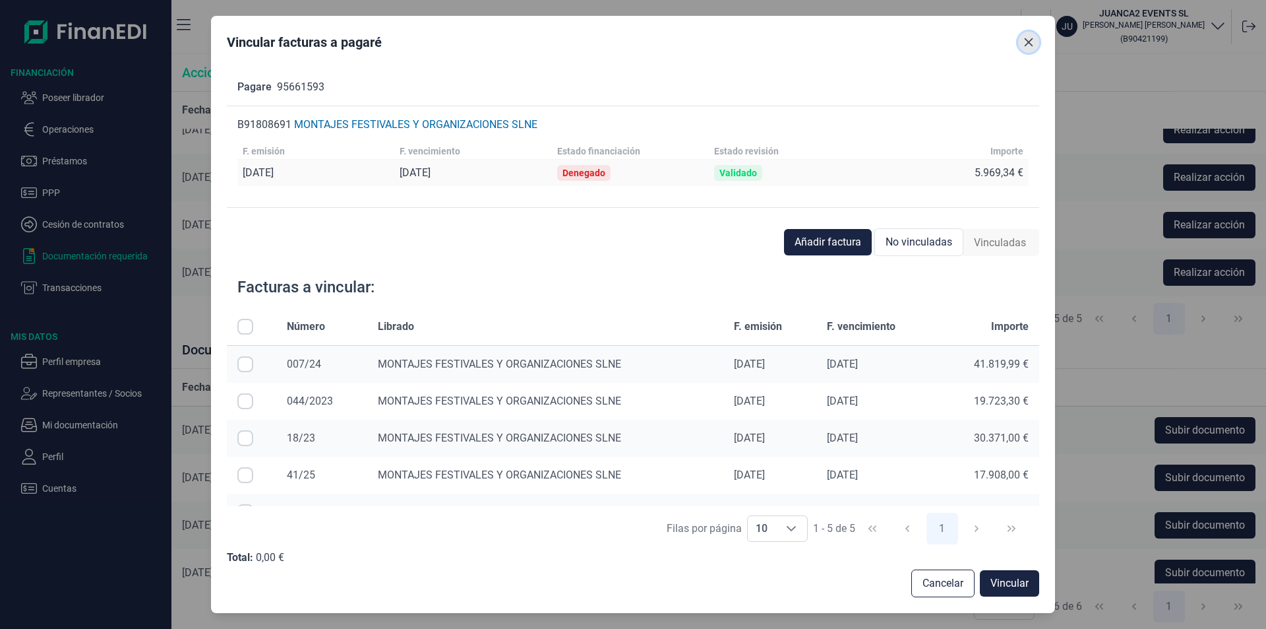
click at [1027, 44] on icon "Close" at bounding box center [1029, 42] width 9 height 9
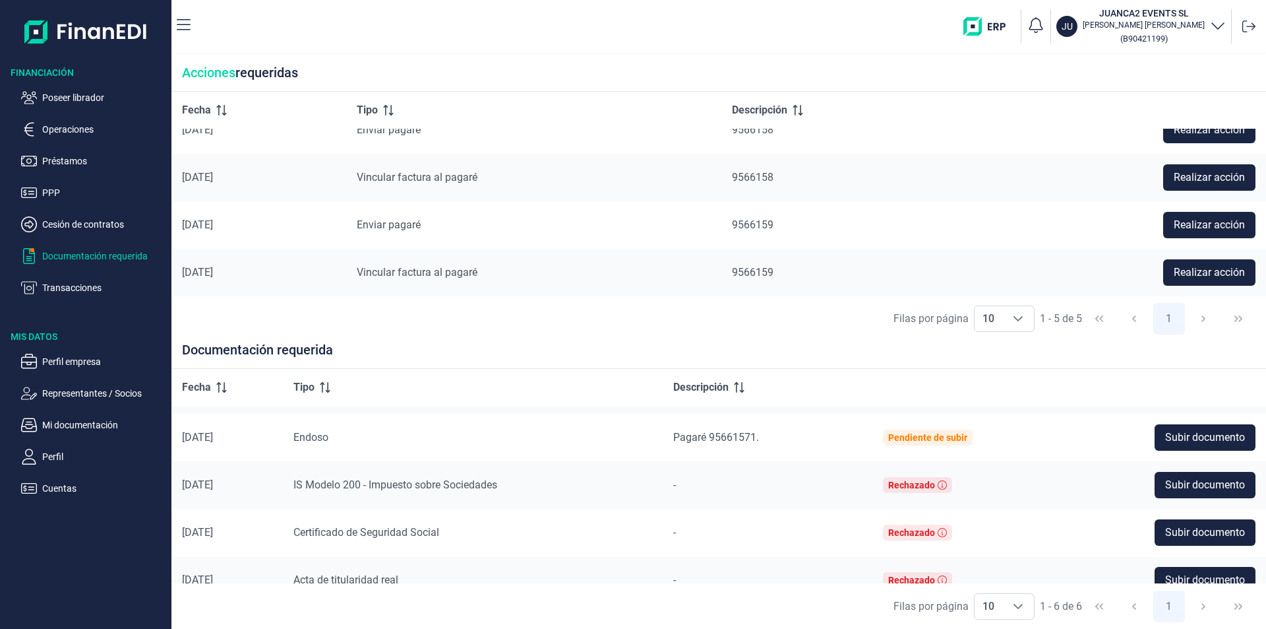
scroll to position [0, 0]
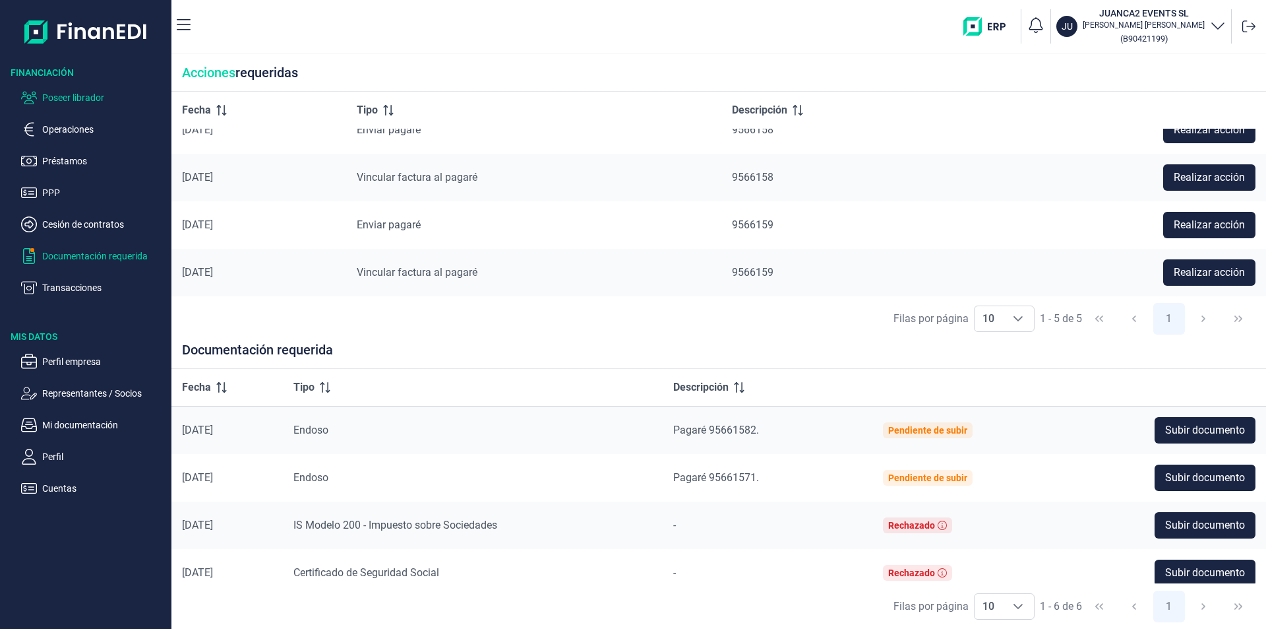
click at [89, 100] on p "Poseer librador" at bounding box center [104, 98] width 124 height 16
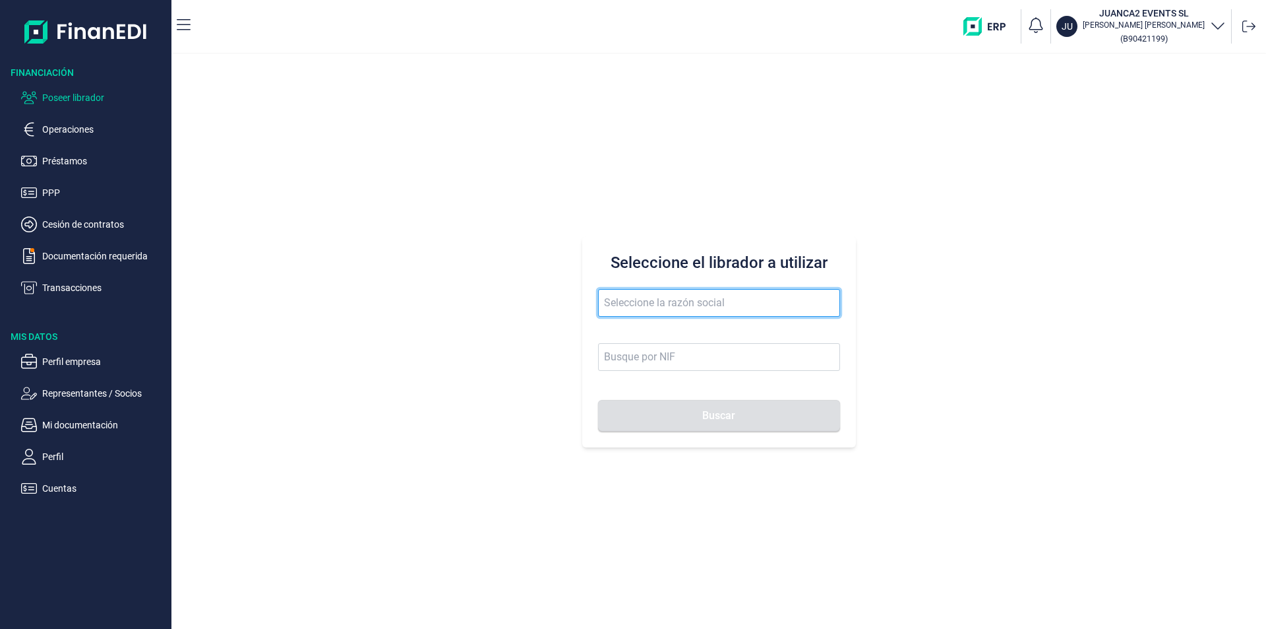
click at [639, 303] on input "text" at bounding box center [719, 303] width 242 height 28
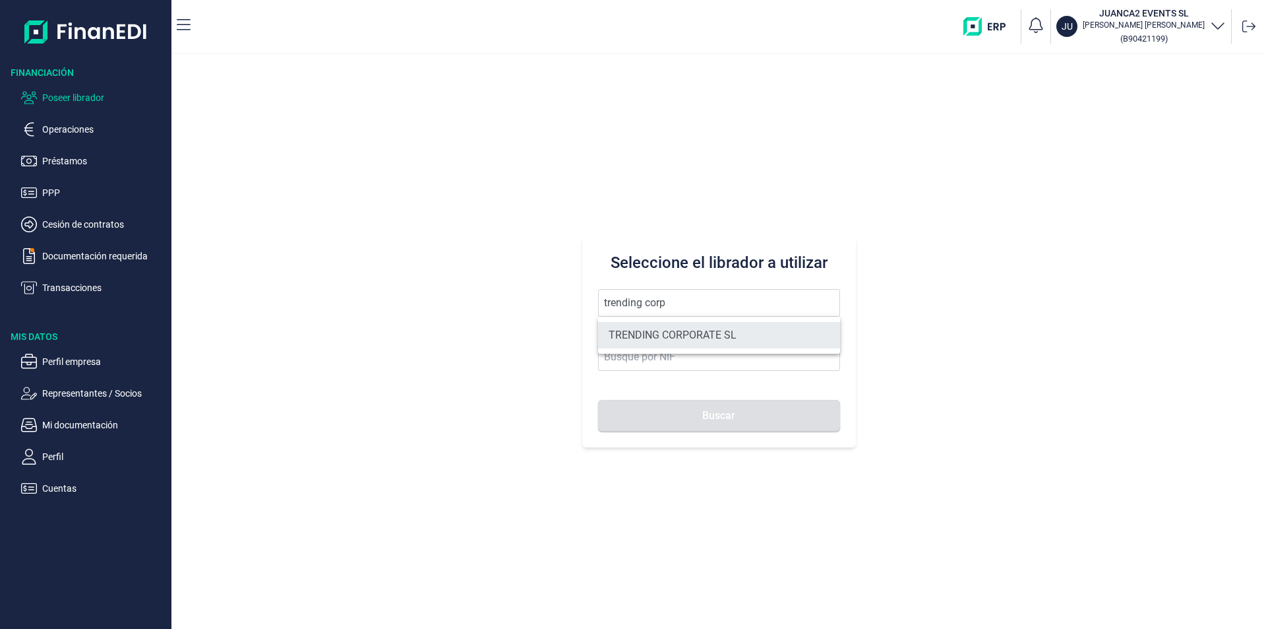
click at [667, 332] on li "TRENDING CORPORATE SL" at bounding box center [719, 335] width 242 height 26
type input "TRENDING CORPORATE SL"
type input "B90325440"
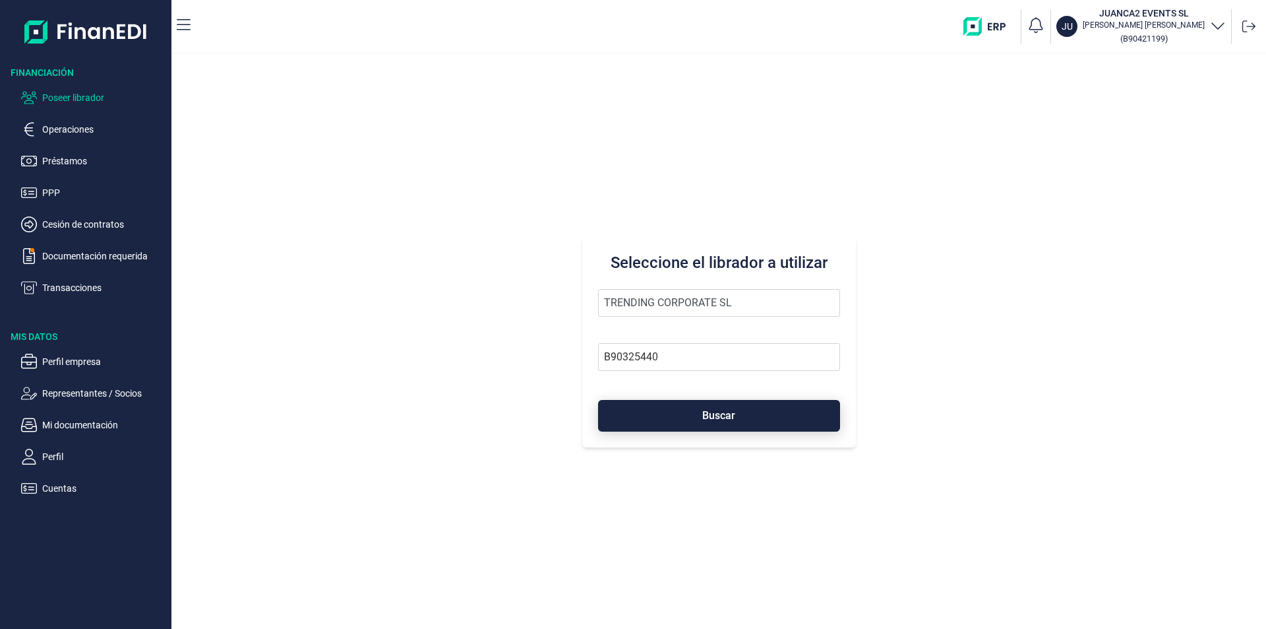
click at [677, 415] on button "Buscar" at bounding box center [719, 416] width 242 height 32
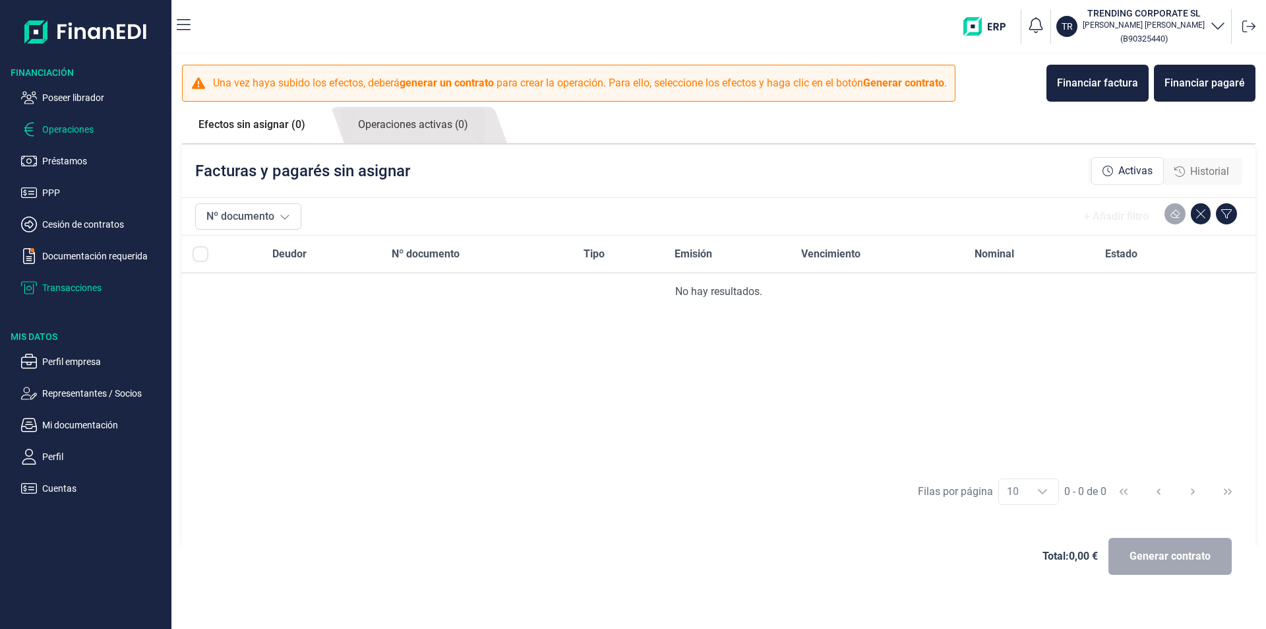
click at [70, 283] on p "Transacciones" at bounding box center [104, 288] width 124 height 16
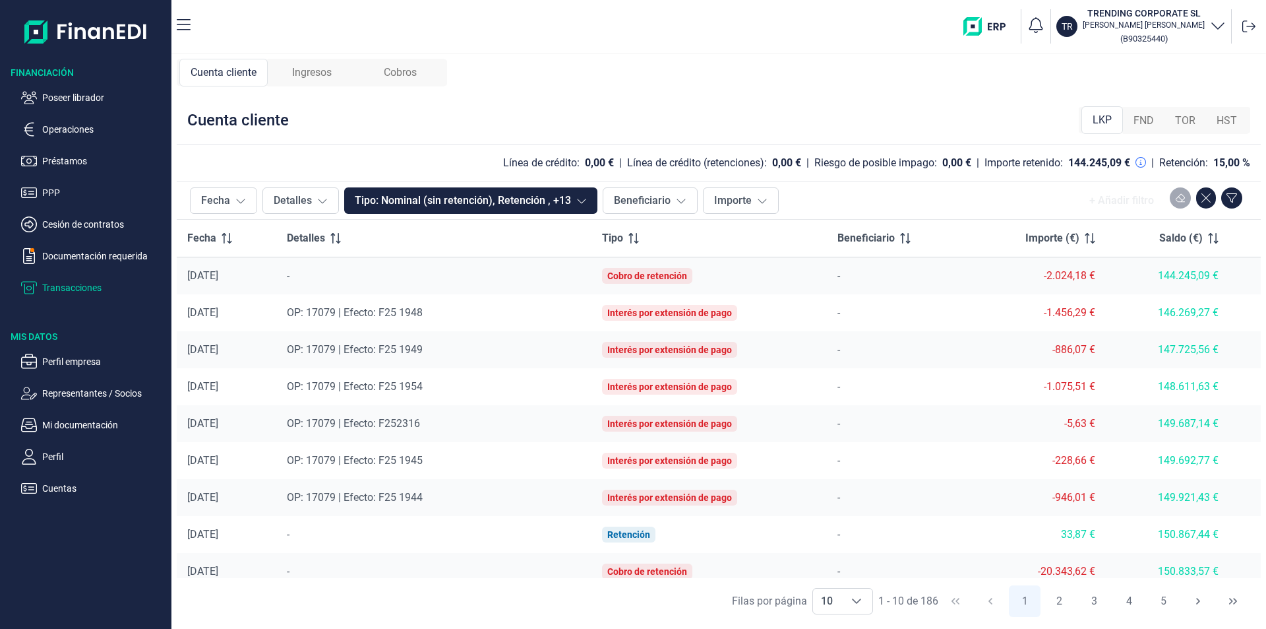
click at [311, 78] on span "Ingresos" at bounding box center [312, 73] width 40 height 16
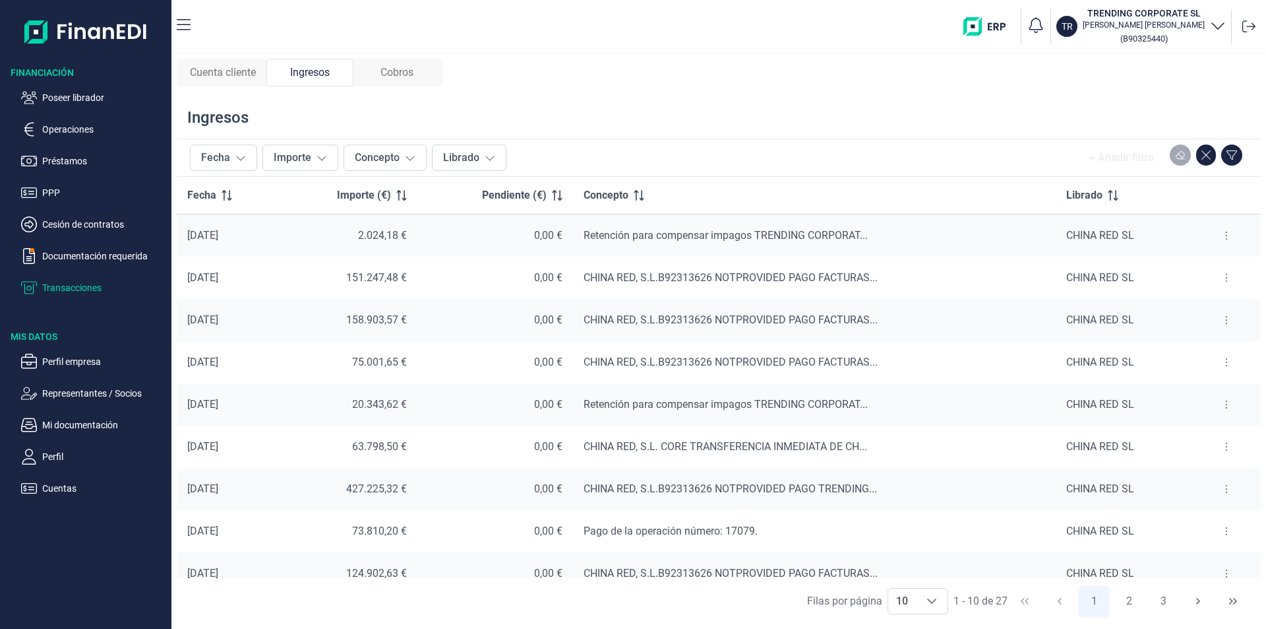
click at [417, 73] on div "Cobros" at bounding box center [397, 73] width 87 height 28
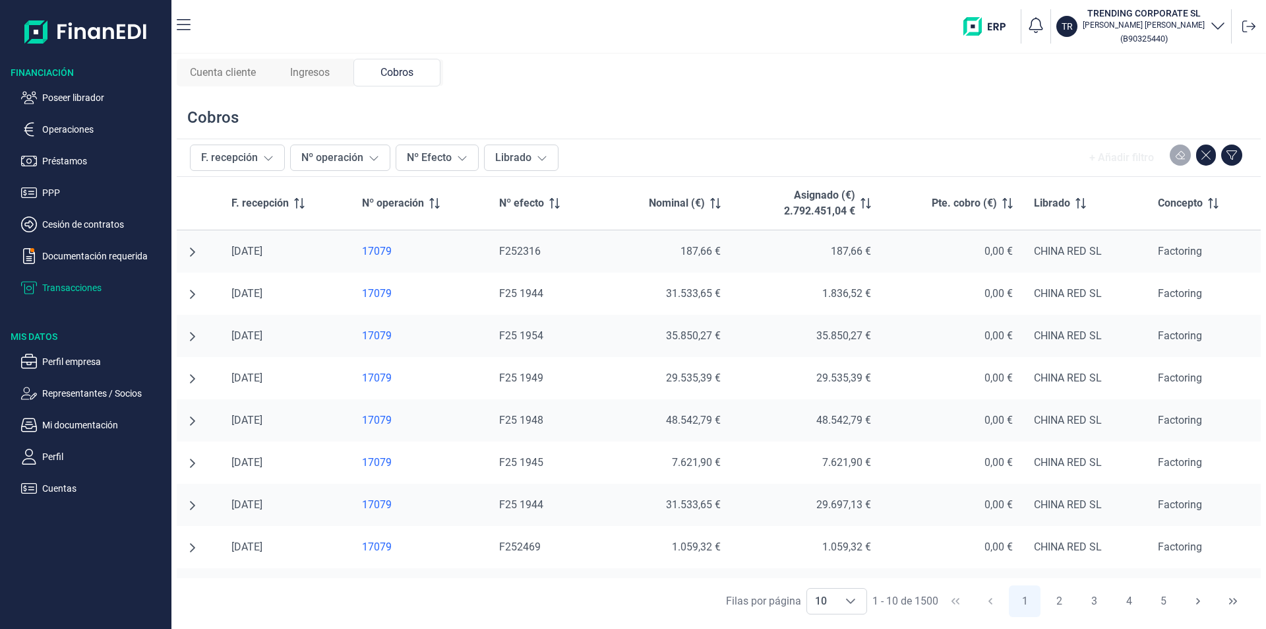
click at [188, 252] on icon "undefined null" at bounding box center [192, 252] width 11 height 11
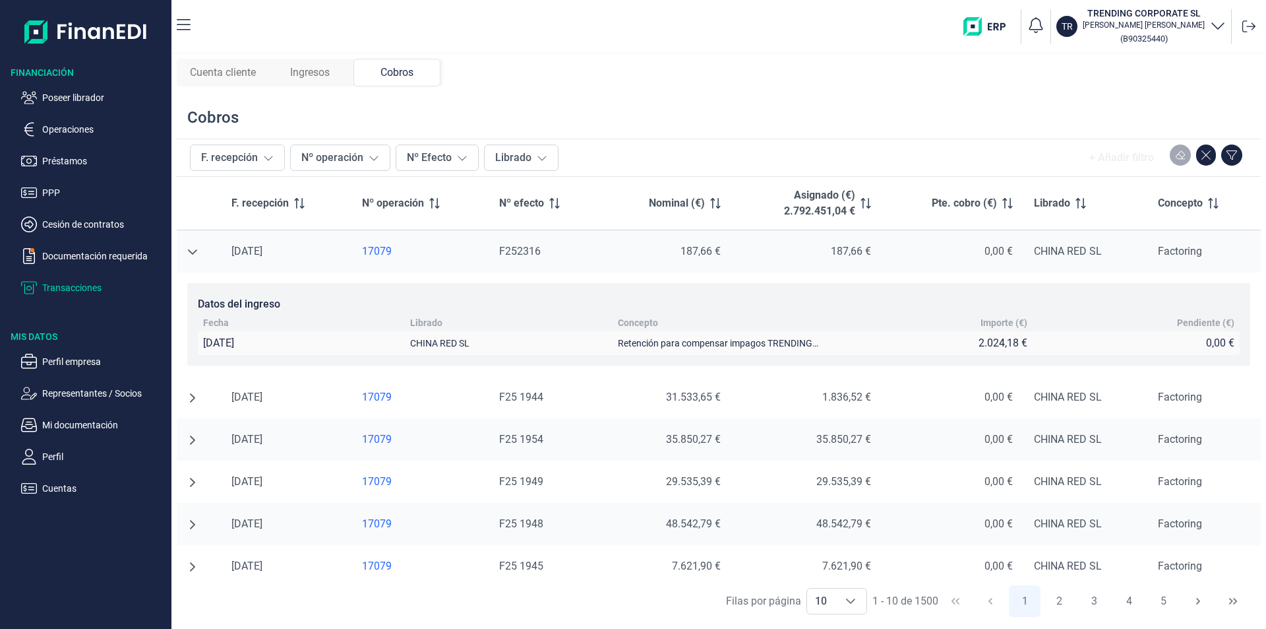
drag, startPoint x: 194, startPoint y: 252, endPoint x: 197, endPoint y: 278, distance: 26.5
click at [193, 252] on icon "undefined null" at bounding box center [192, 252] width 11 height 11
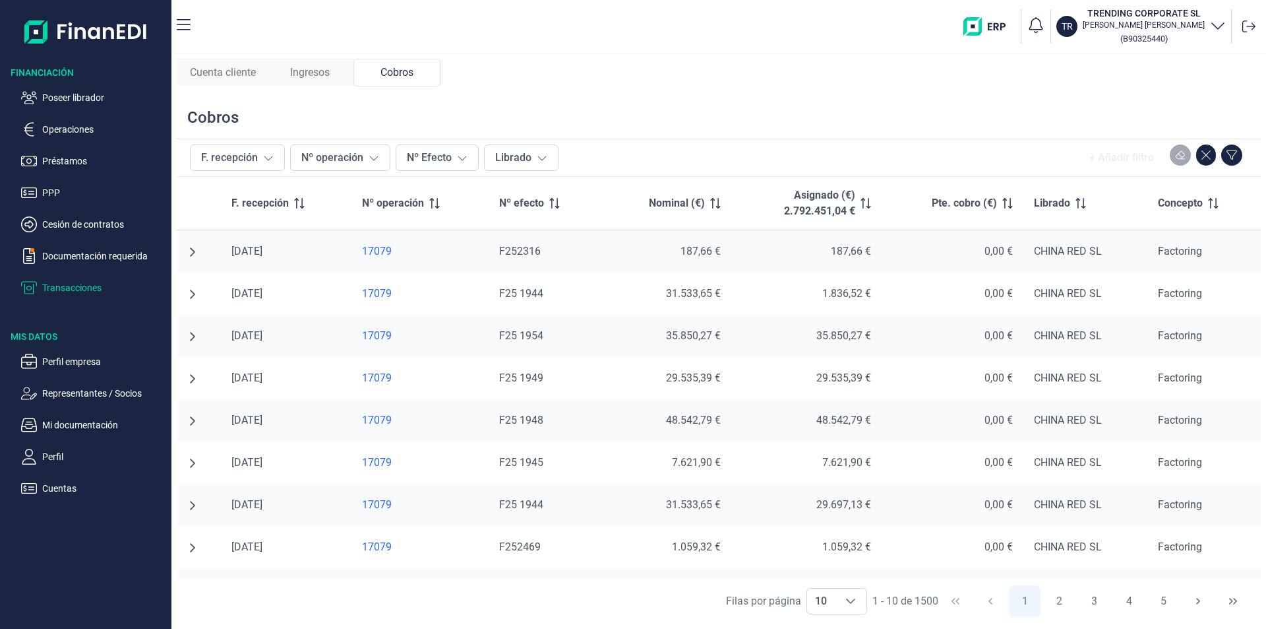
click at [192, 292] on icon "undefined null" at bounding box center [192, 294] width 5 height 9
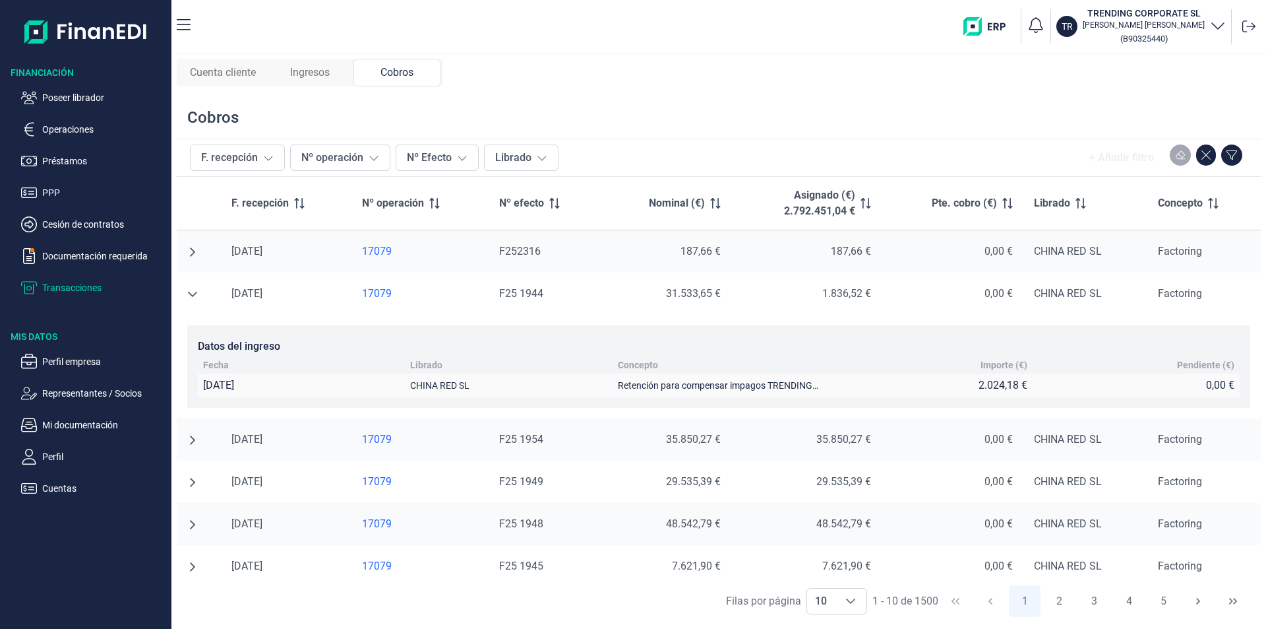
click at [193, 295] on icon "undefined null" at bounding box center [192, 294] width 9 height 5
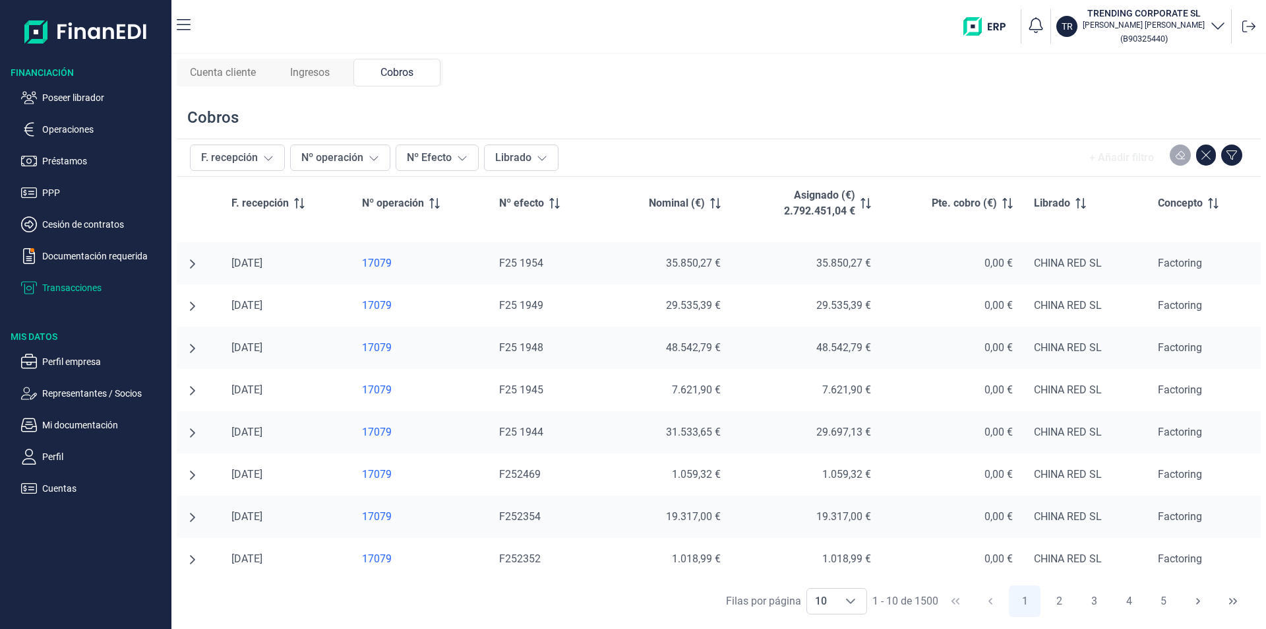
scroll to position [75, 0]
click at [247, 75] on span "Cuenta cliente" at bounding box center [223, 73] width 66 height 16
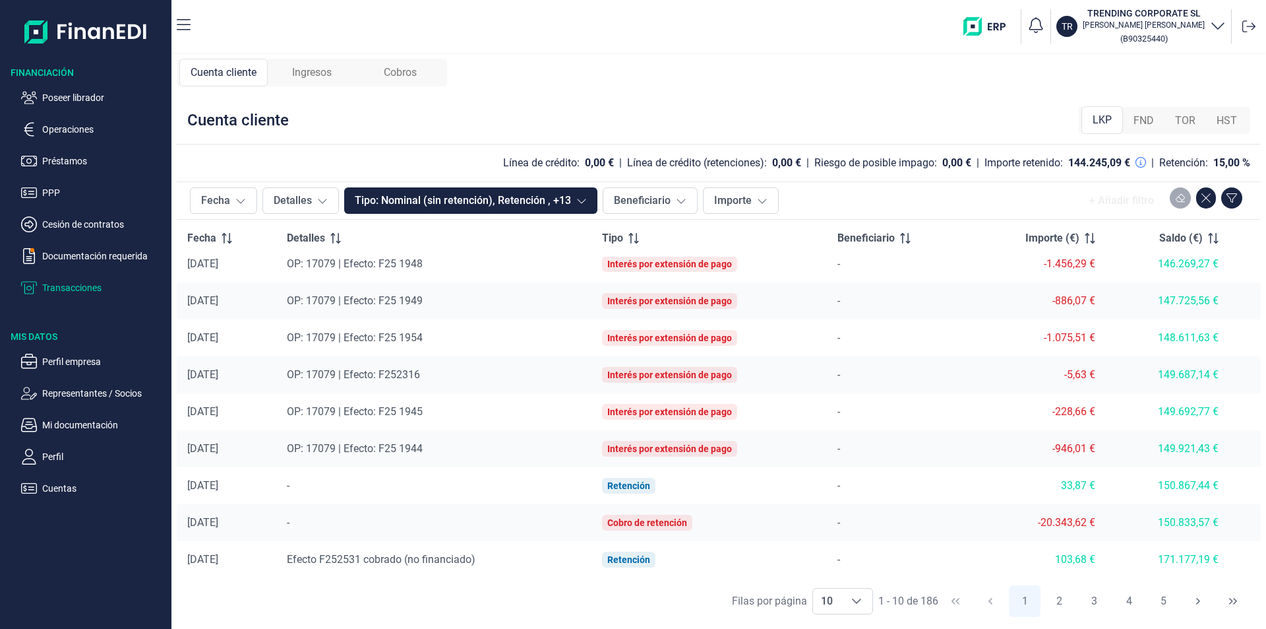
scroll to position [0, 0]
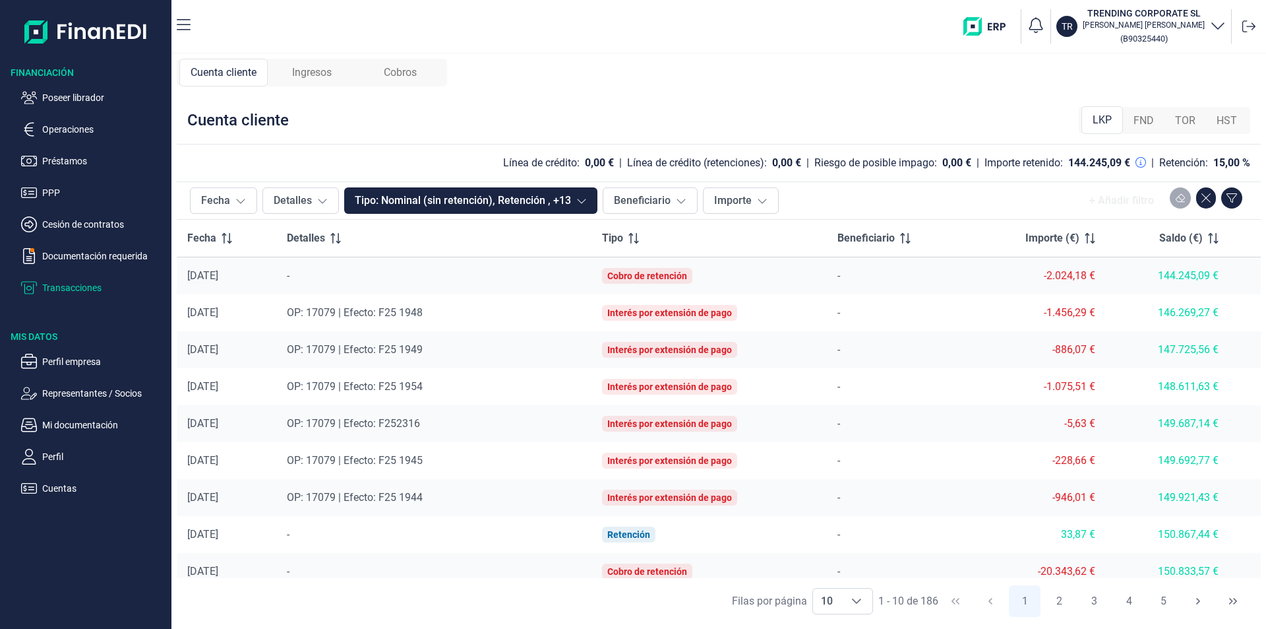
click at [306, 68] on span "Ingresos" at bounding box center [312, 73] width 40 height 16
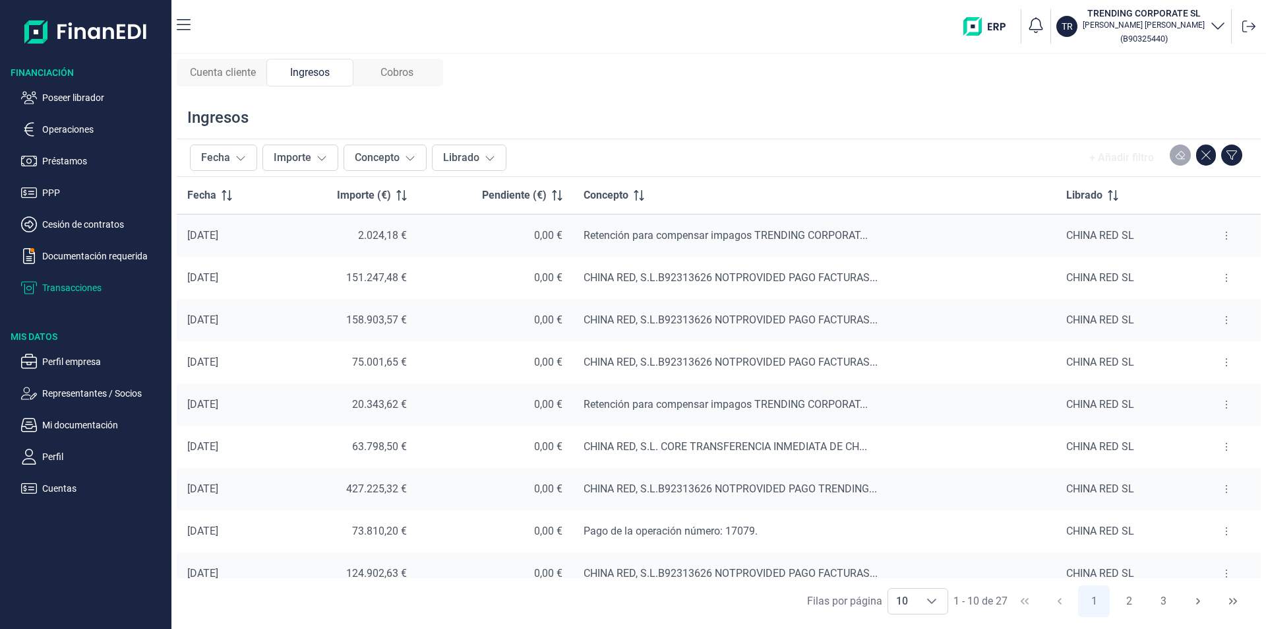
scroll to position [59, 0]
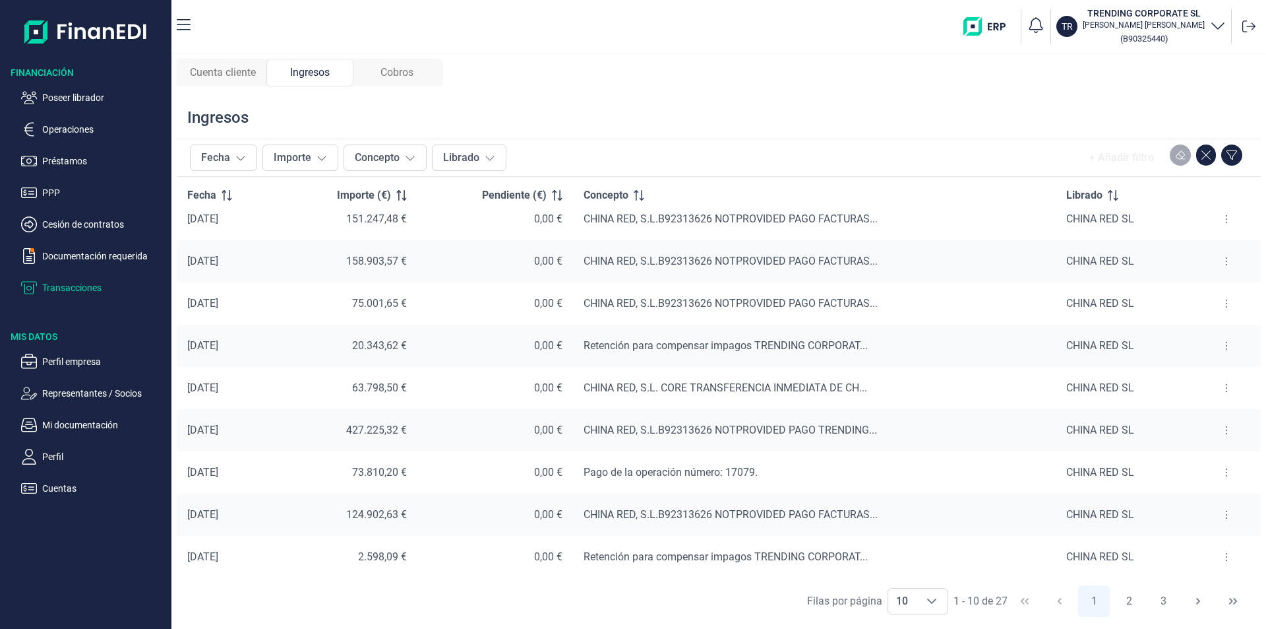
click at [404, 77] on span "Cobros" at bounding box center [397, 73] width 33 height 16
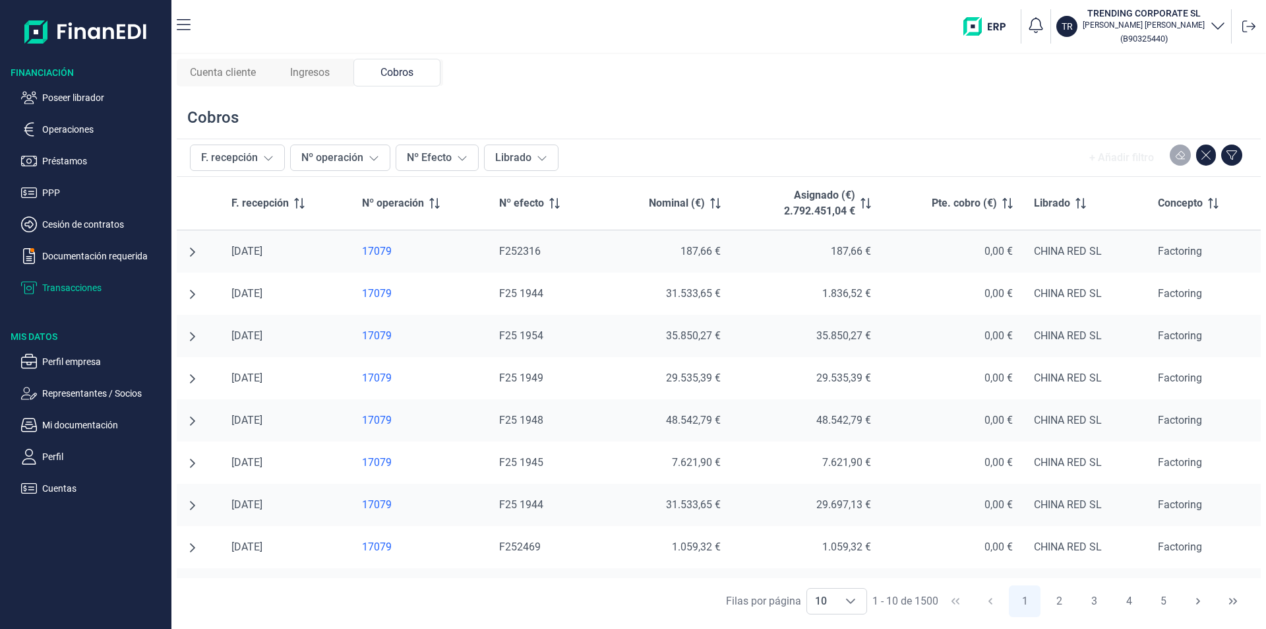
click at [193, 253] on icon "undefined null" at bounding box center [192, 251] width 5 height 9
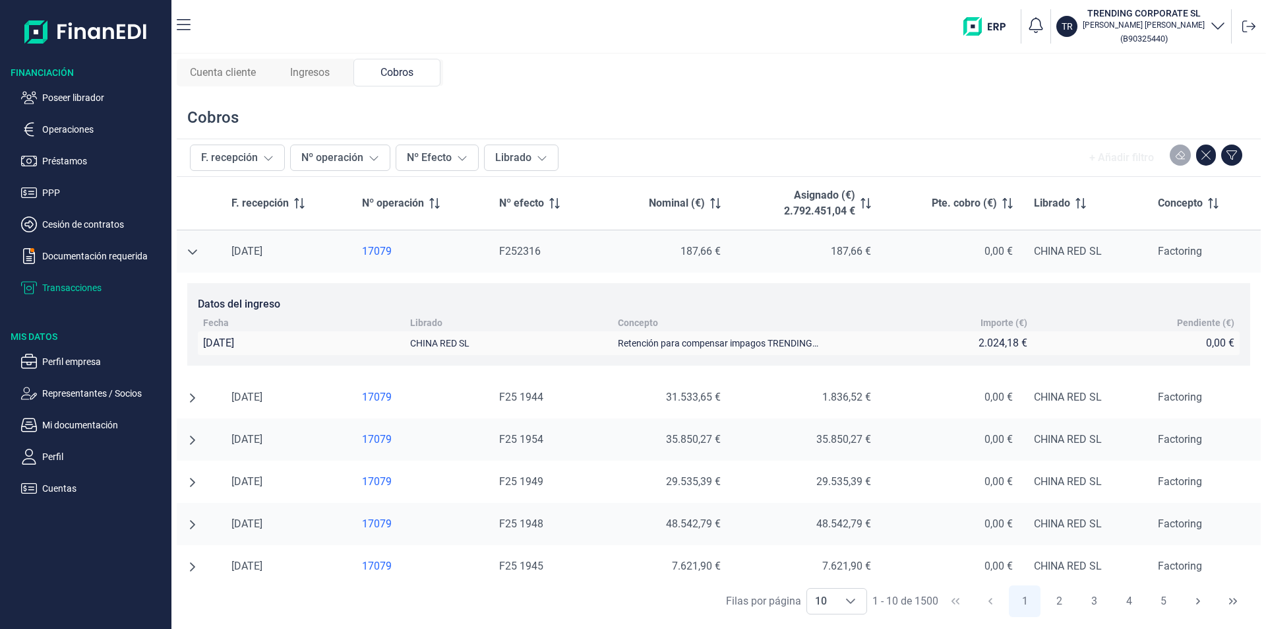
click at [248, 72] on span "Cuenta cliente" at bounding box center [223, 73] width 66 height 16
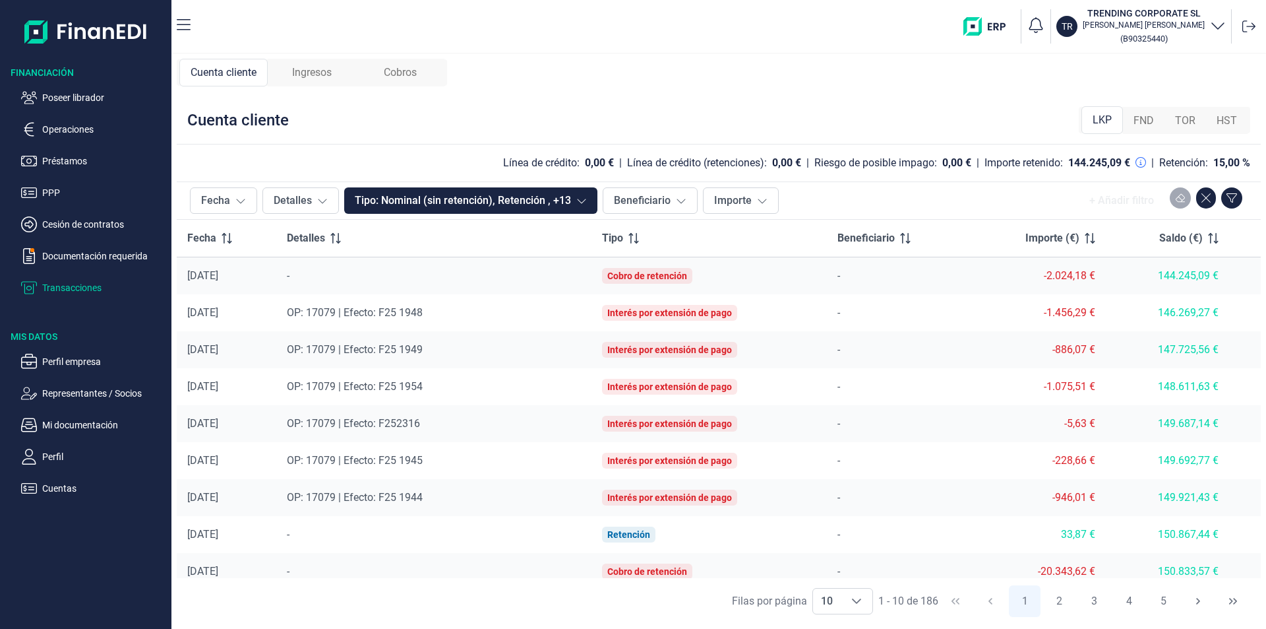
click at [400, 75] on span "Cobros" at bounding box center [400, 73] width 33 height 16
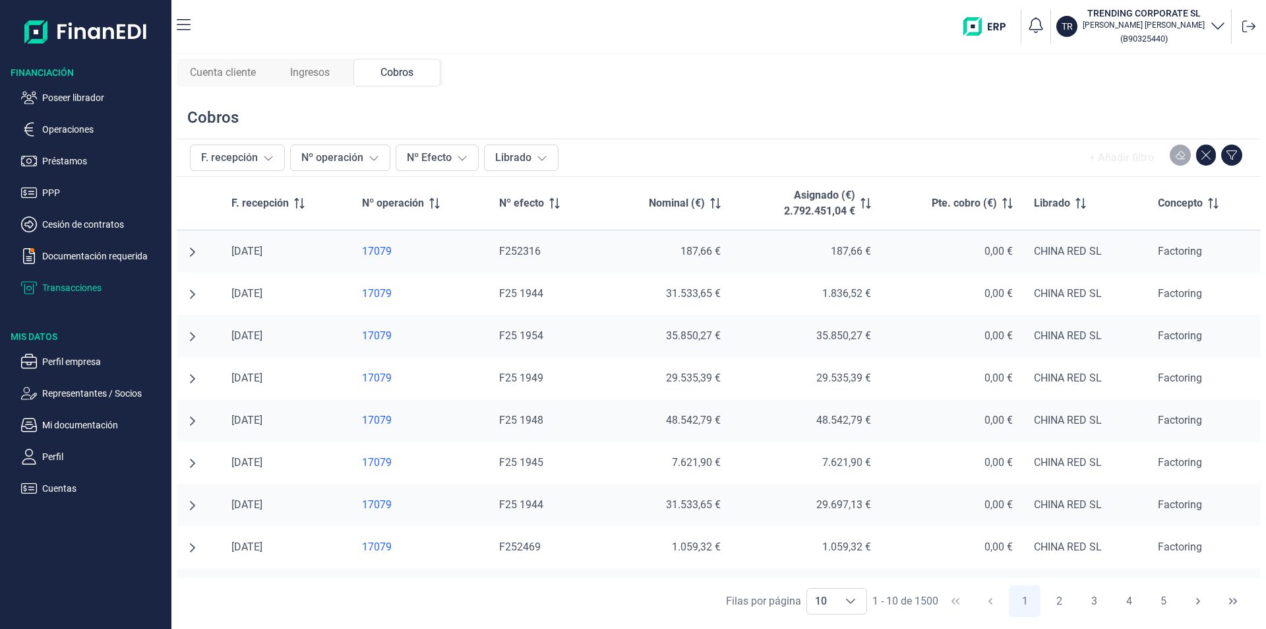
click at [189, 251] on icon "undefined null" at bounding box center [192, 252] width 11 height 11
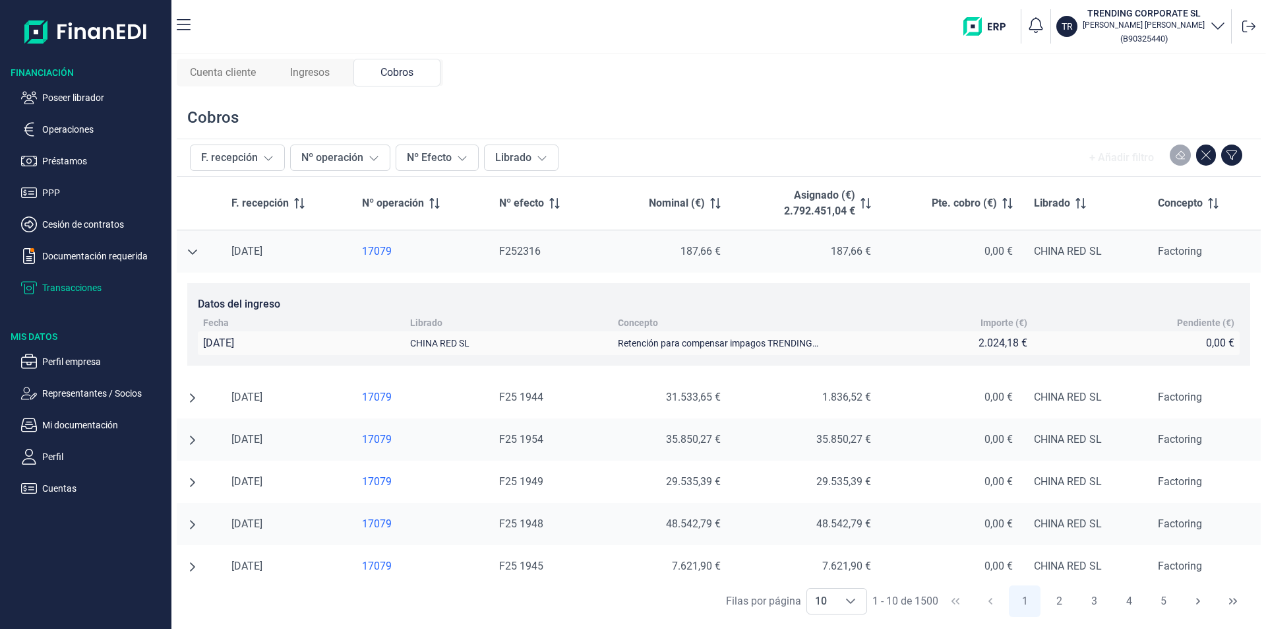
click at [246, 69] on span "Cuenta cliente" at bounding box center [223, 73] width 66 height 16
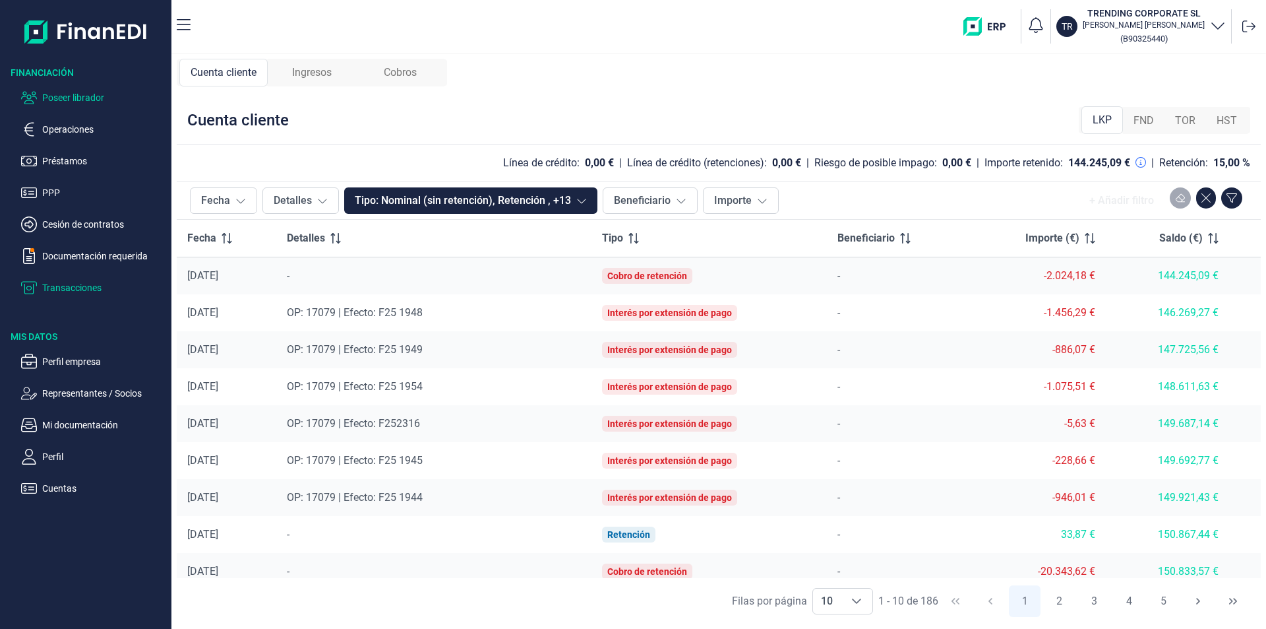
click at [82, 97] on p "Poseer librador" at bounding box center [104, 98] width 124 height 16
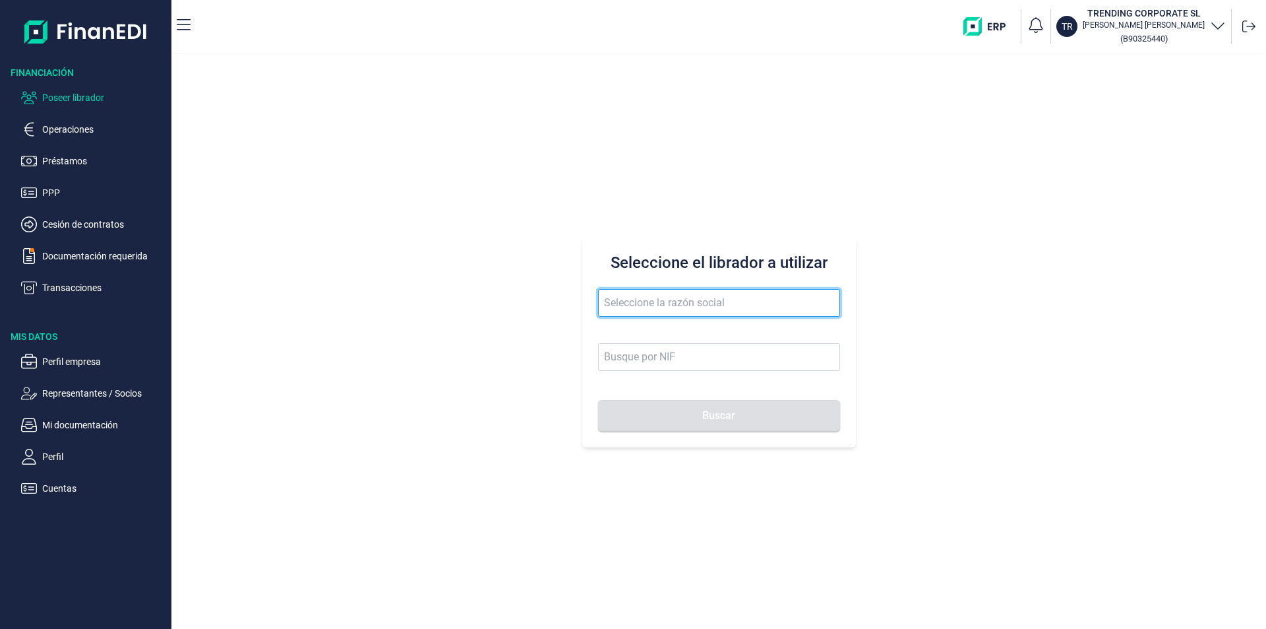
click at [631, 293] on input "text" at bounding box center [719, 303] width 242 height 28
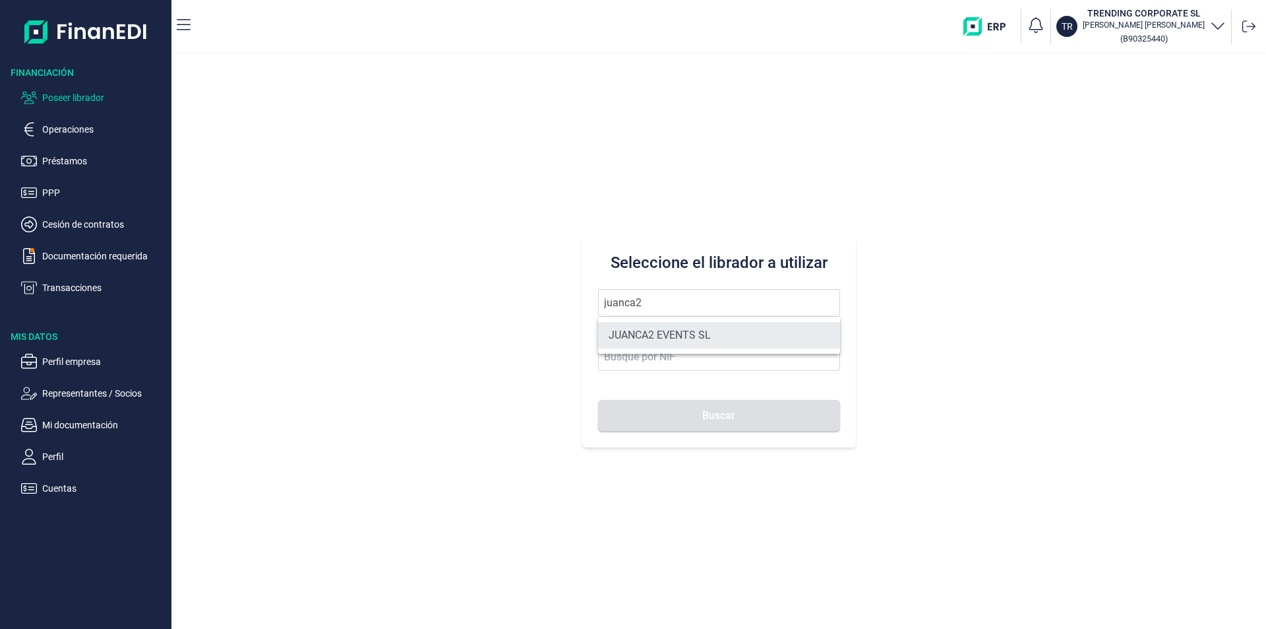
click at [683, 339] on li "JUANCA2 EVENTS SL" at bounding box center [719, 335] width 242 height 26
type input "JUANCA2 EVENTS SL"
type input "B90421199"
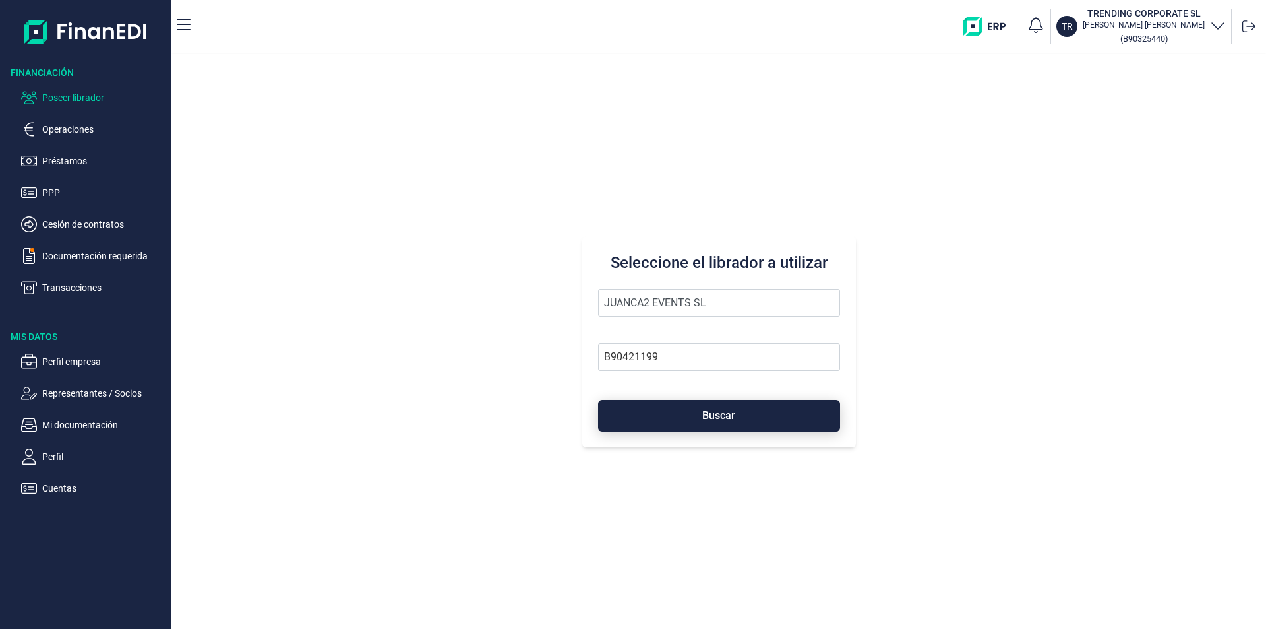
click at [685, 412] on button "Buscar" at bounding box center [719, 416] width 242 height 32
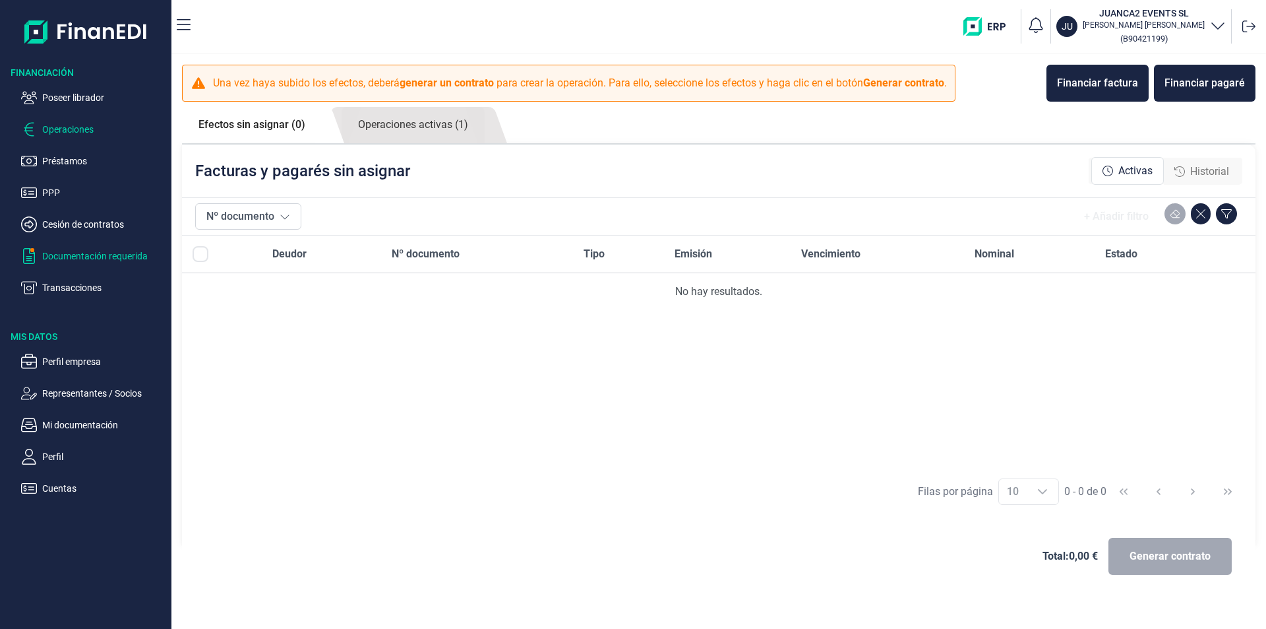
click at [124, 255] on p "Documentación requerida" at bounding box center [104, 256] width 124 height 16
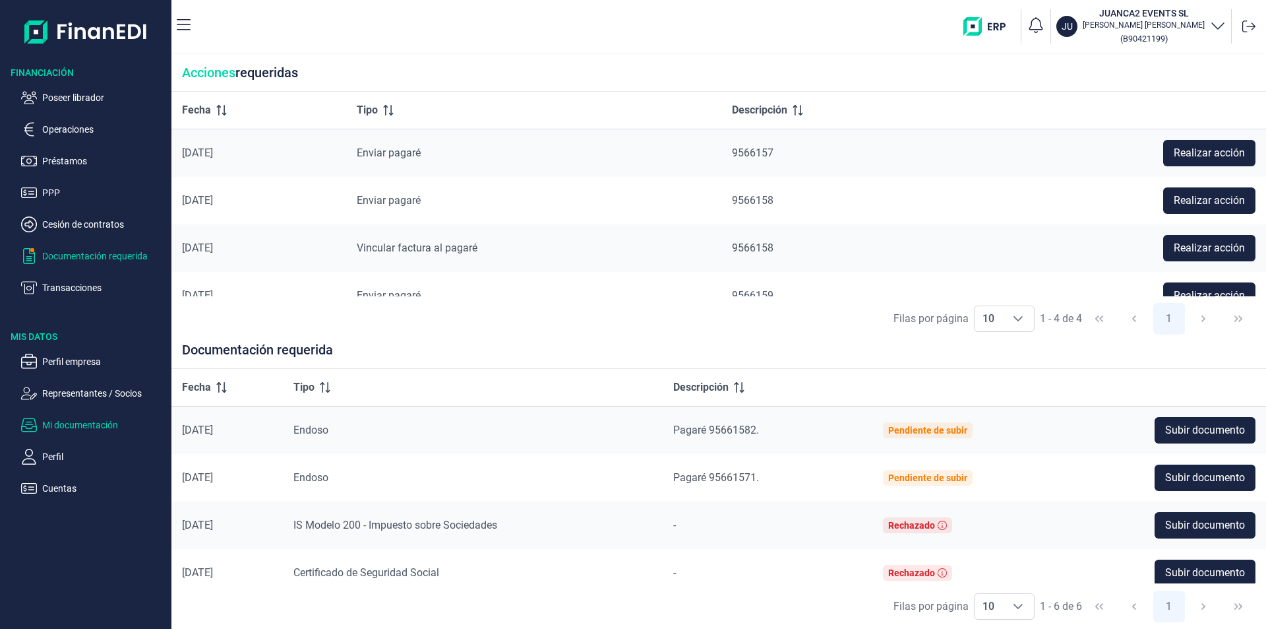
click at [92, 420] on p "Mi documentación" at bounding box center [104, 425] width 124 height 16
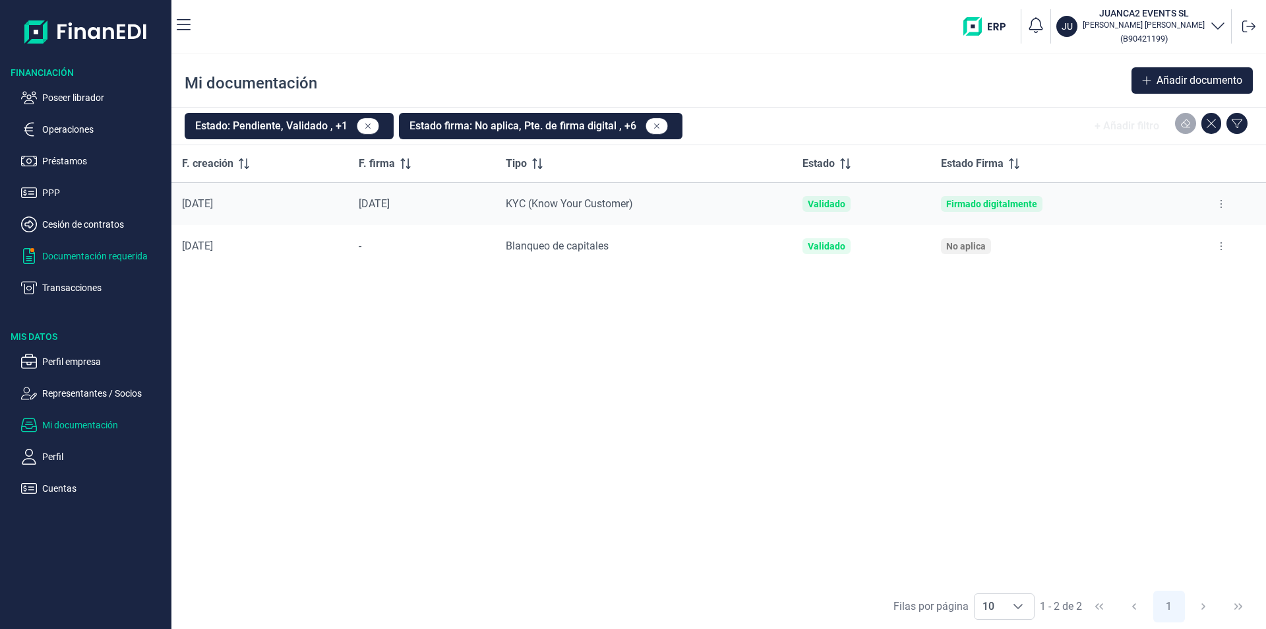
click at [101, 258] on p "Documentación requerida" at bounding box center [104, 256] width 124 height 16
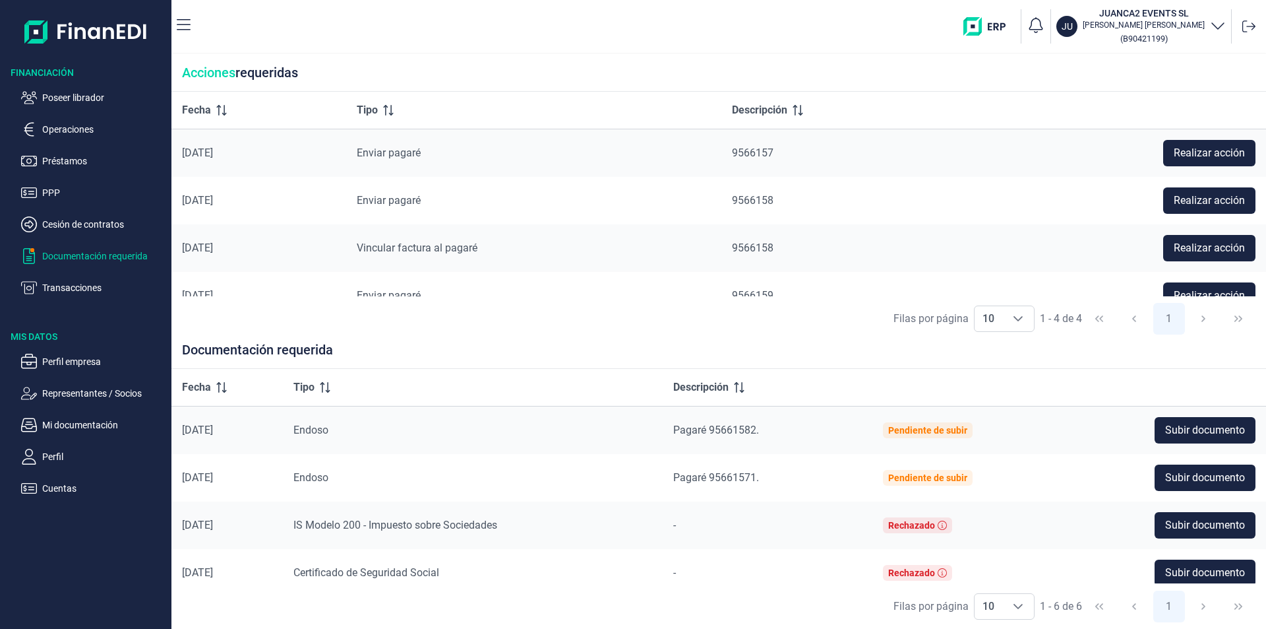
scroll to position [23, 0]
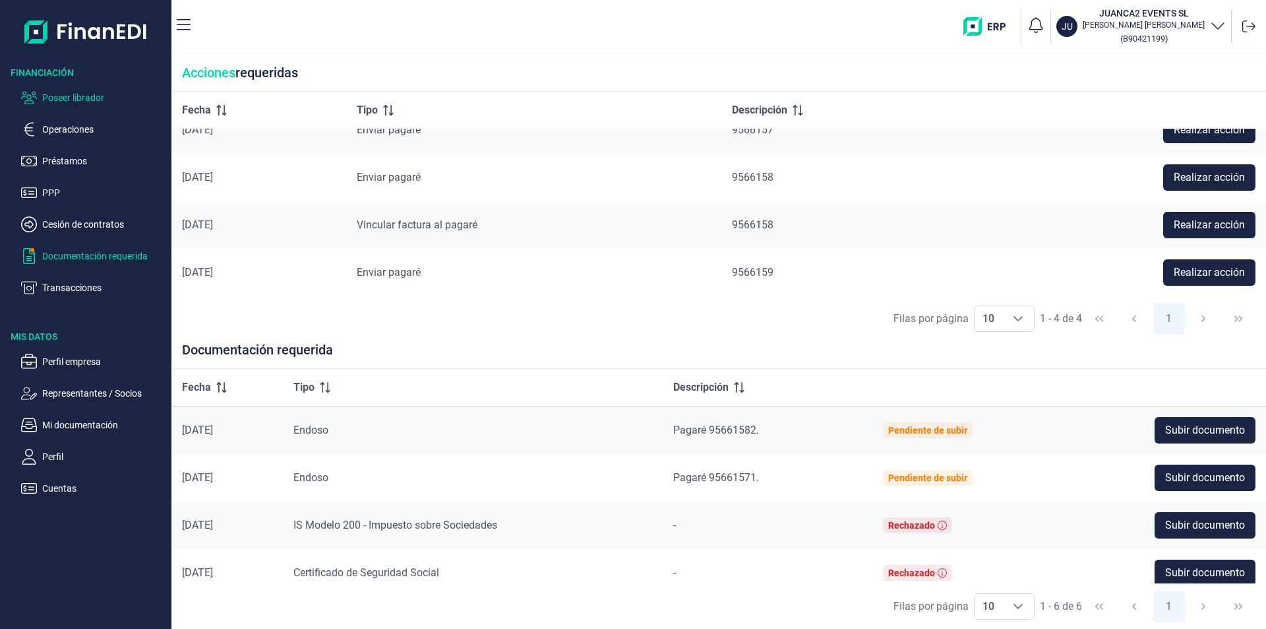
click at [86, 96] on p "Poseer librador" at bounding box center [104, 98] width 124 height 16
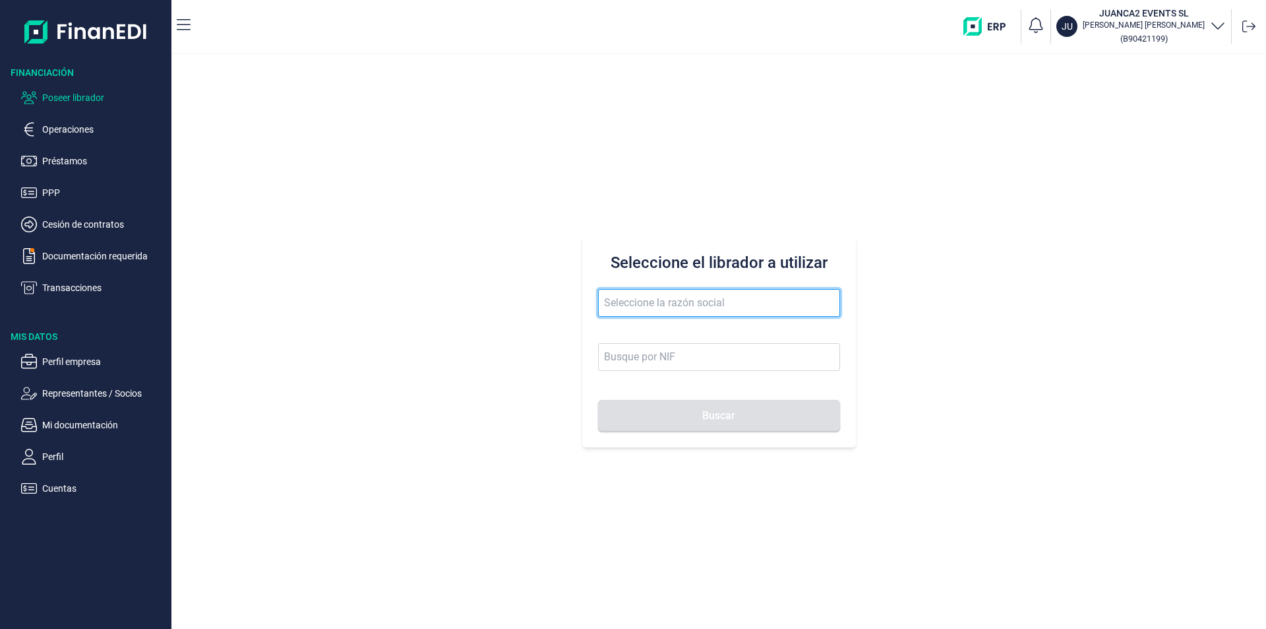
click at [653, 303] on input "text" at bounding box center [719, 303] width 242 height 28
type input "nigrafica"
drag, startPoint x: 654, startPoint y: 302, endPoint x: 588, endPoint y: 304, distance: 65.3
click at [588, 304] on div "Seleccione el librador a utilizar nigrafica Buscar" at bounding box center [719, 341] width 274 height 211
